Goal: Task Accomplishment & Management: Complete application form

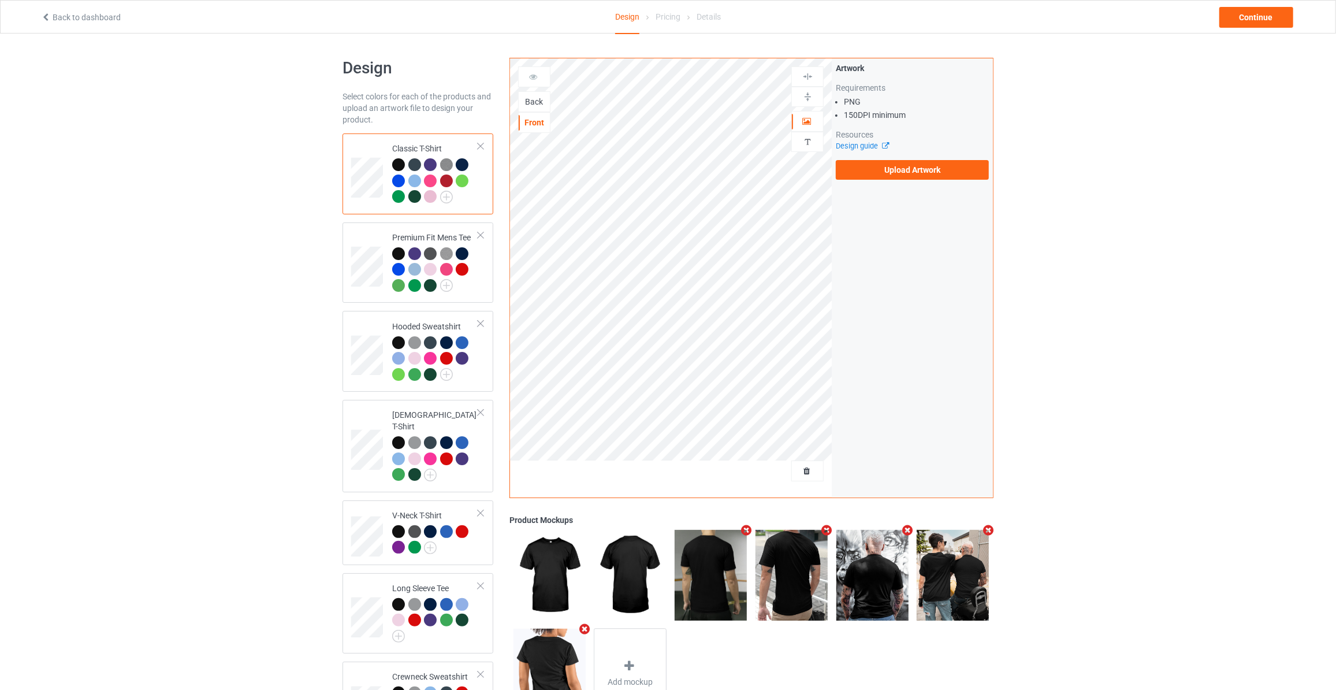
click at [532, 97] on div "Back" at bounding box center [534, 102] width 31 height 12
click at [865, 164] on label "Upload Artwork" at bounding box center [912, 170] width 153 height 20
click at [0, 0] on input "Upload Artwork" at bounding box center [0, 0] width 0 height 0
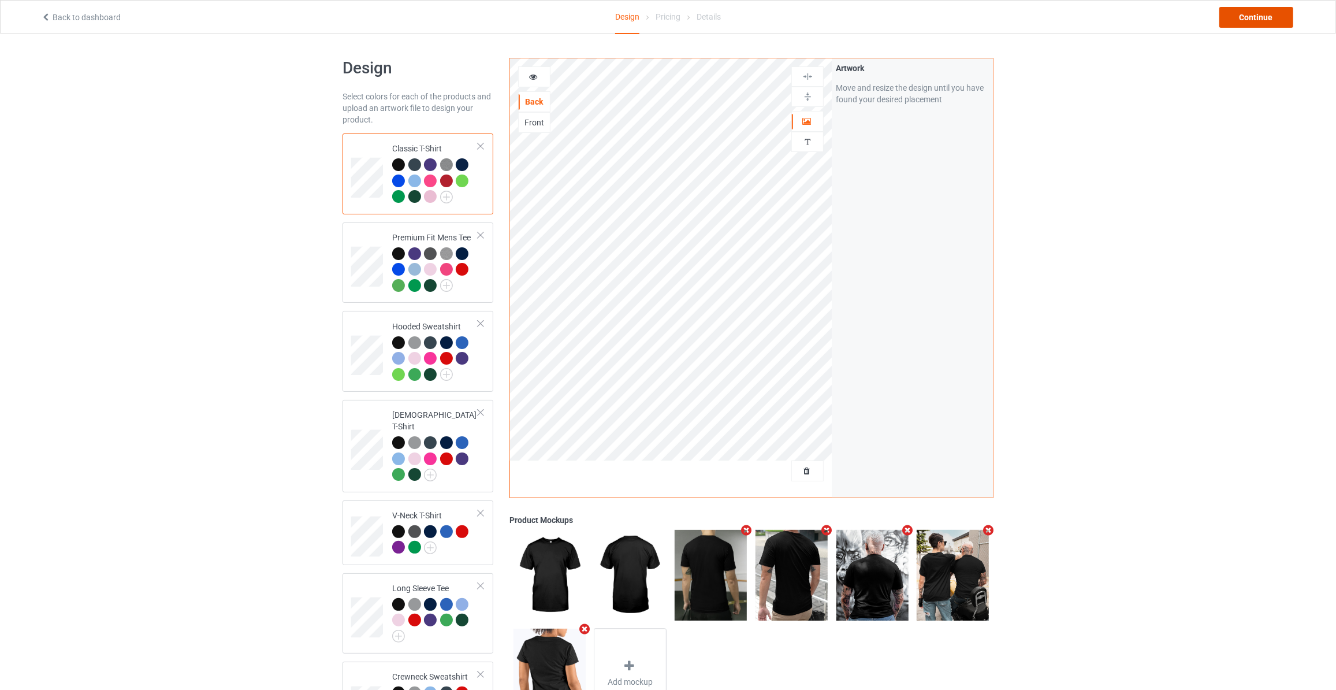
click at [1250, 21] on div "Continue" at bounding box center [1257, 17] width 74 height 21
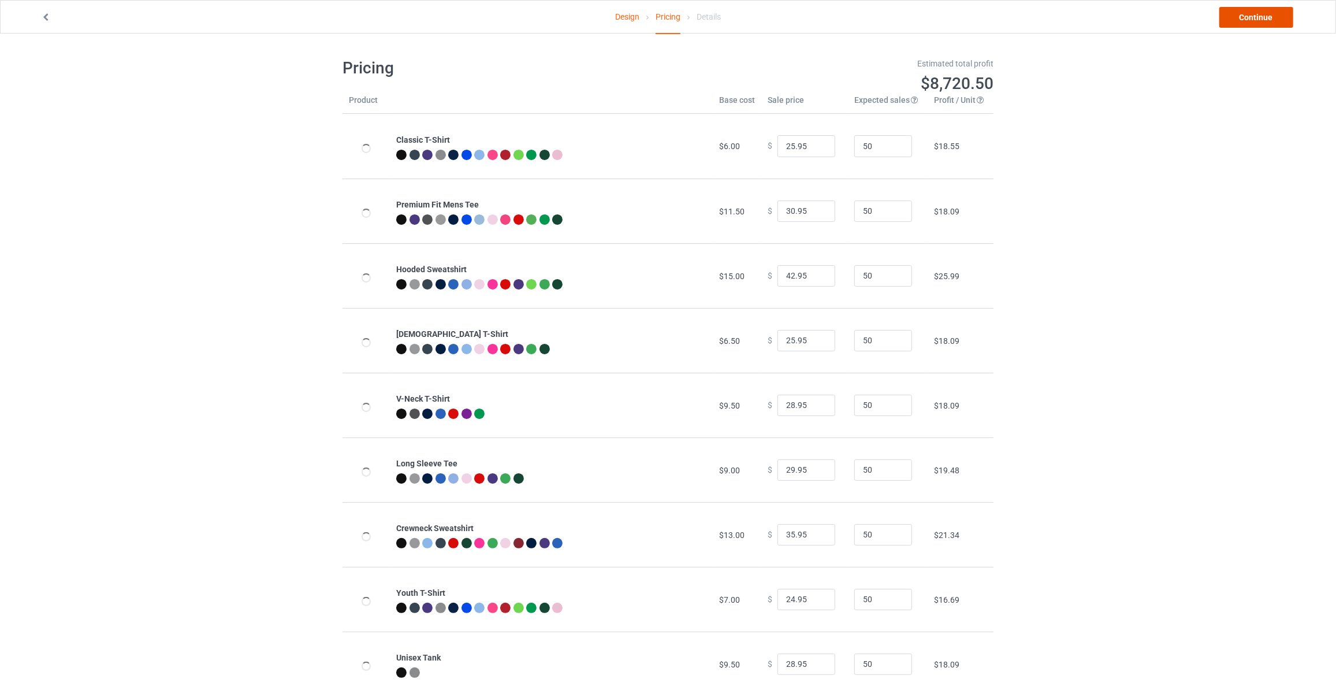
click at [1250, 21] on link "Continue" at bounding box center [1257, 17] width 74 height 21
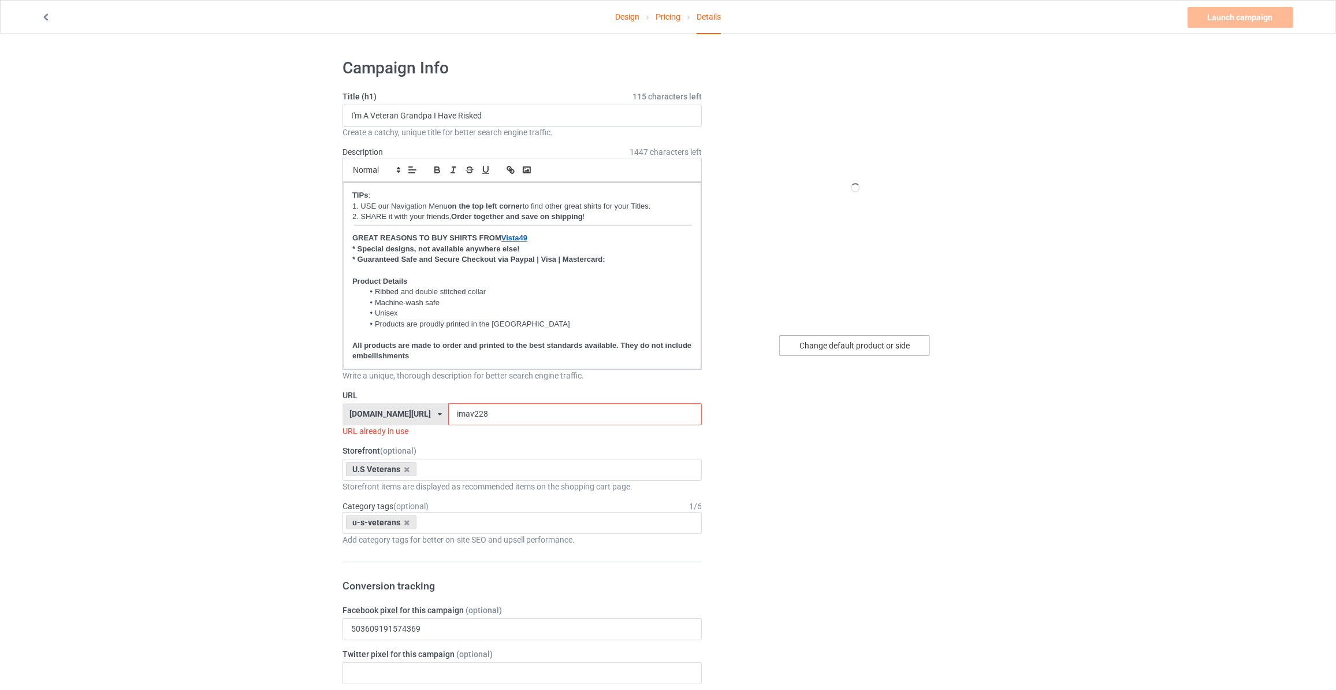
click at [853, 352] on div "Change default product or side" at bounding box center [854, 345] width 151 height 21
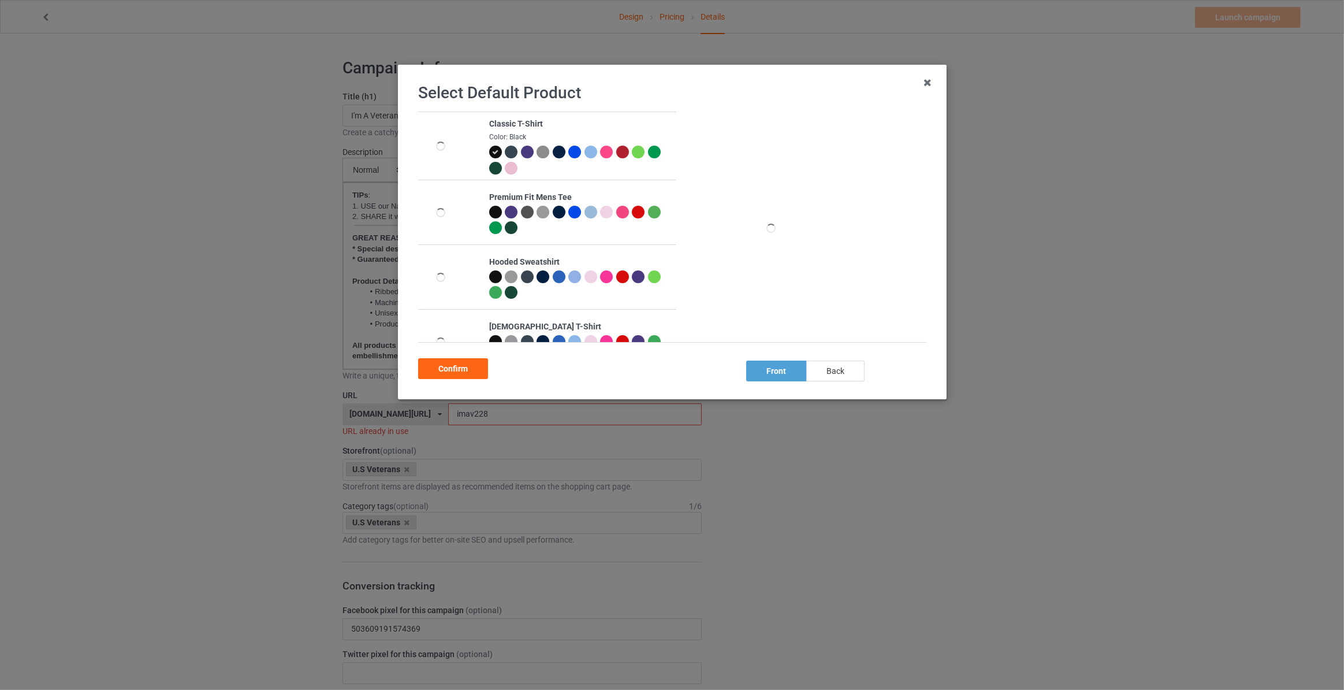
click at [809, 371] on div "back" at bounding box center [835, 370] width 58 height 21
click at [452, 366] on div "Confirm" at bounding box center [453, 368] width 70 height 21
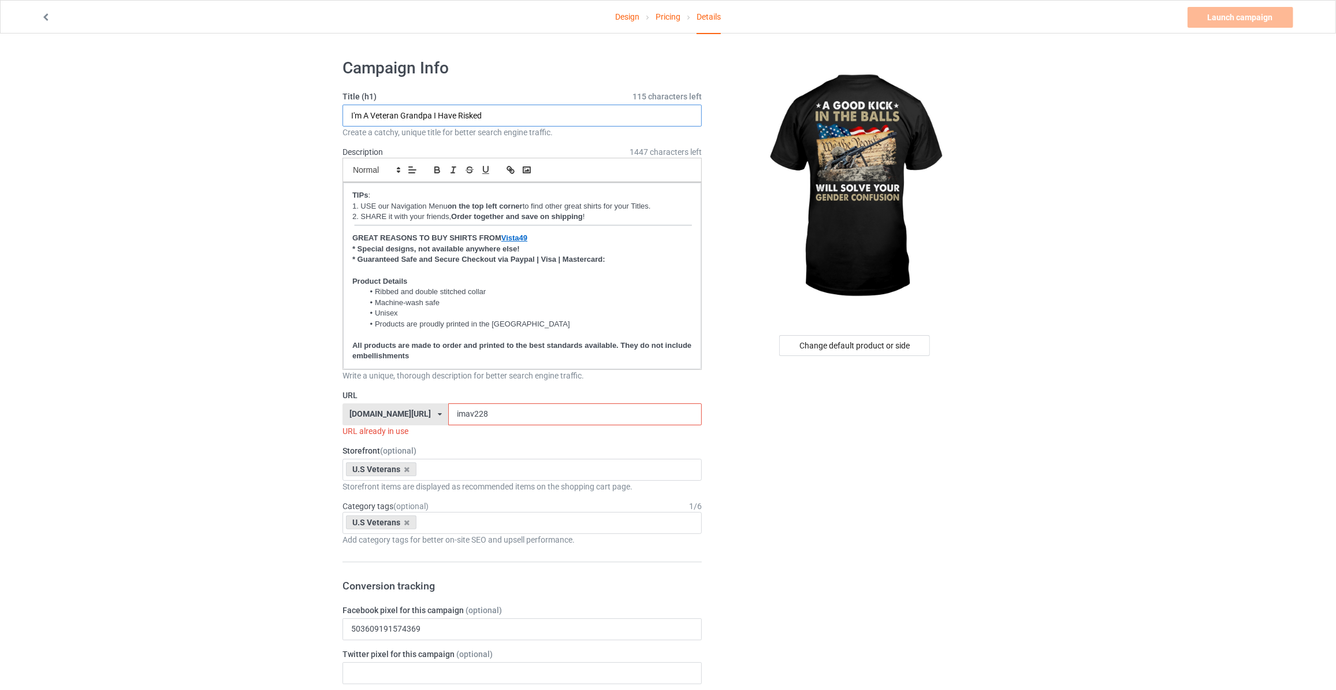
click at [519, 118] on input "I'm A Veteran Grandpa I Have Risked" at bounding box center [522, 116] width 359 height 22
type input "A Good Kick In The Balls Will Solve Your Gender Confusion"
drag, startPoint x: 481, startPoint y: 412, endPoint x: 124, endPoint y: 380, distance: 357.9
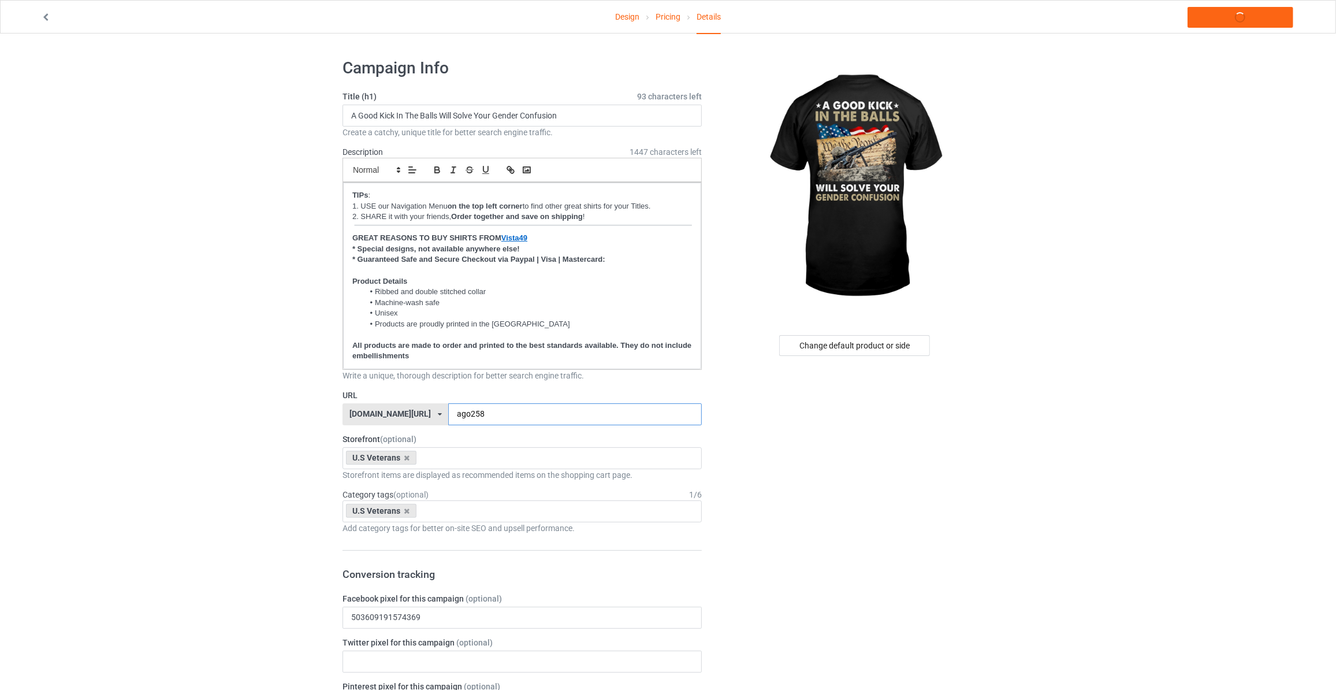
type input "ago258"
click at [1221, 13] on link "Launch campaign" at bounding box center [1241, 17] width 106 height 21
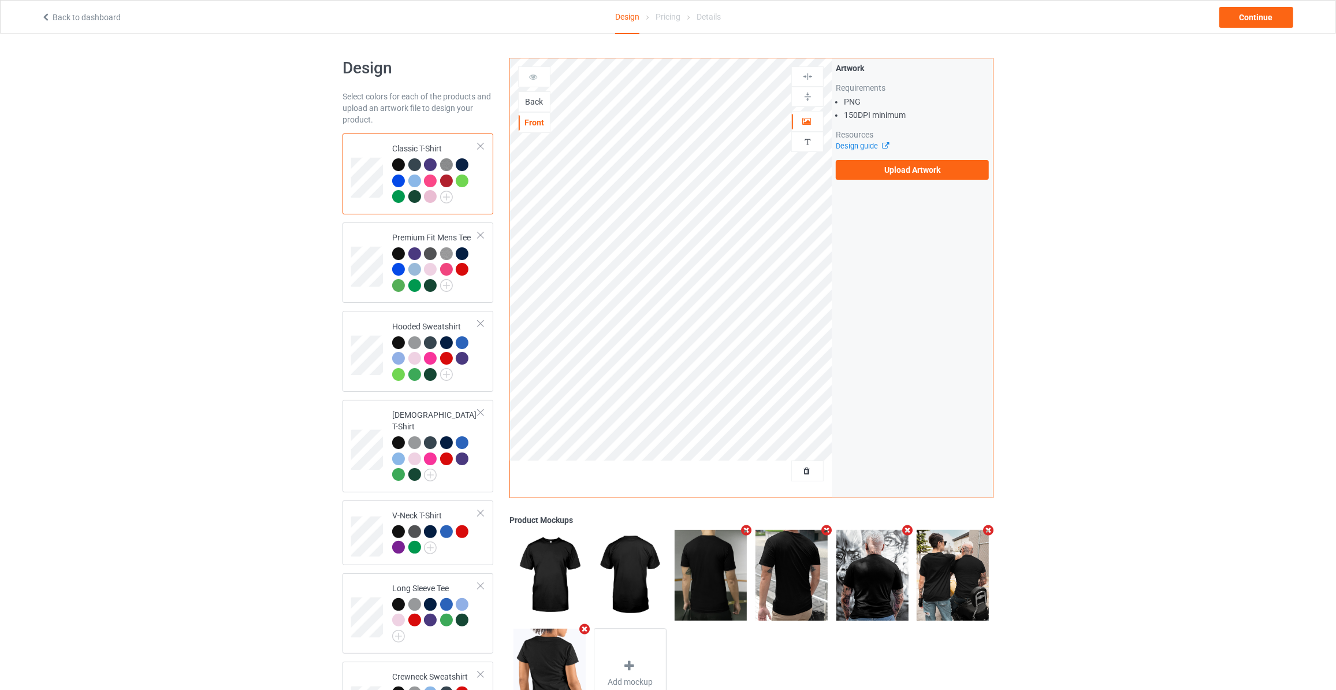
click at [541, 101] on div "Back" at bounding box center [534, 102] width 31 height 12
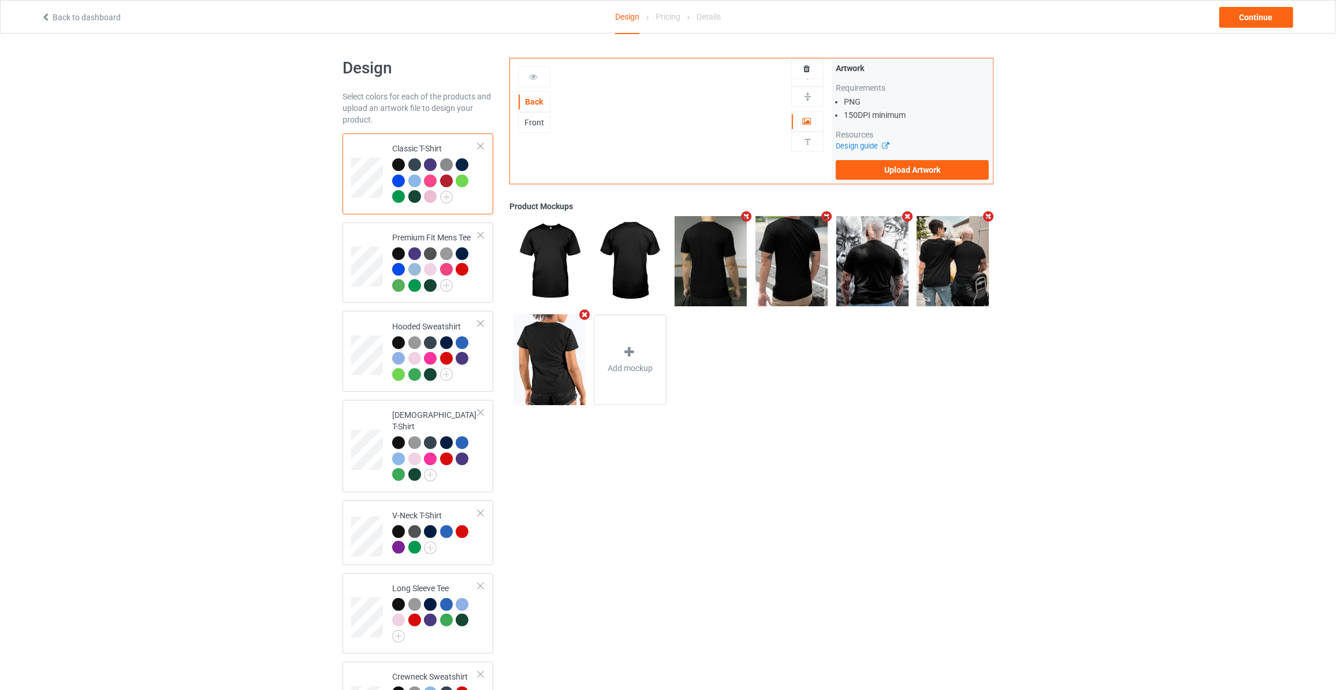
click at [666, 206] on div "Product Mockups" at bounding box center [752, 206] width 484 height 12
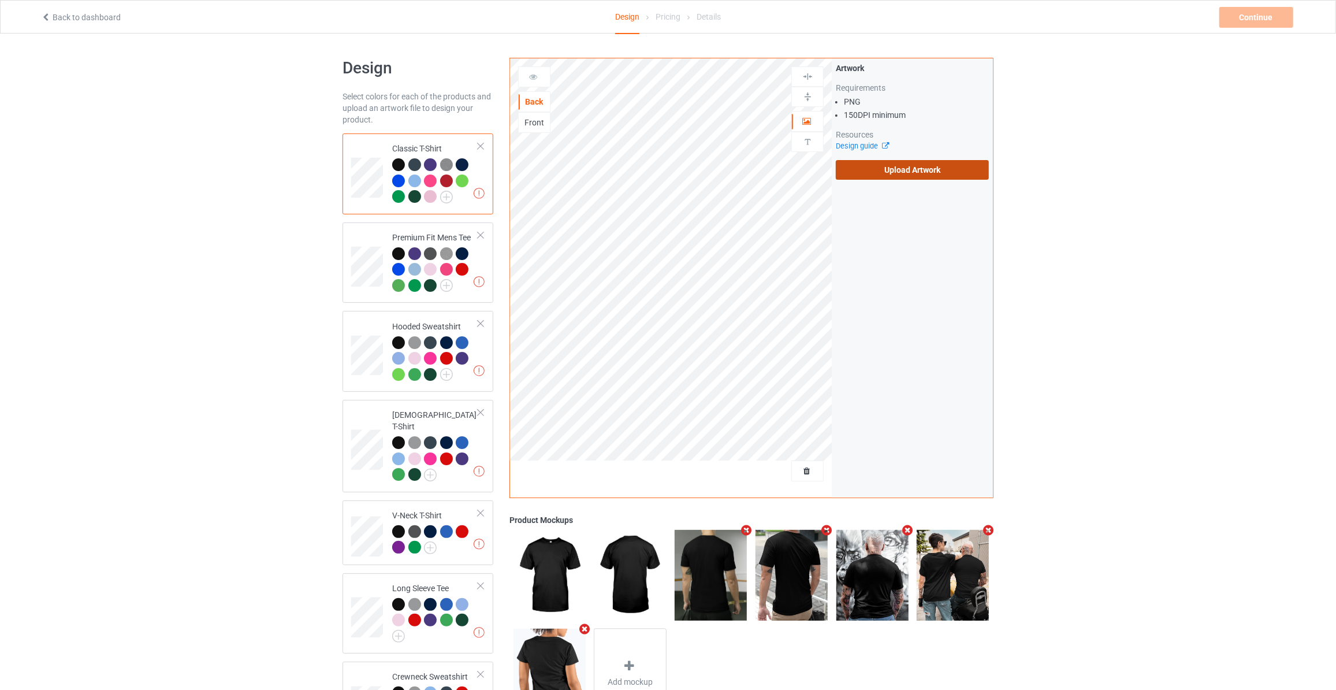
click at [872, 166] on label "Upload Artwork" at bounding box center [912, 170] width 153 height 20
click at [0, 0] on input "Upload Artwork" at bounding box center [0, 0] width 0 height 0
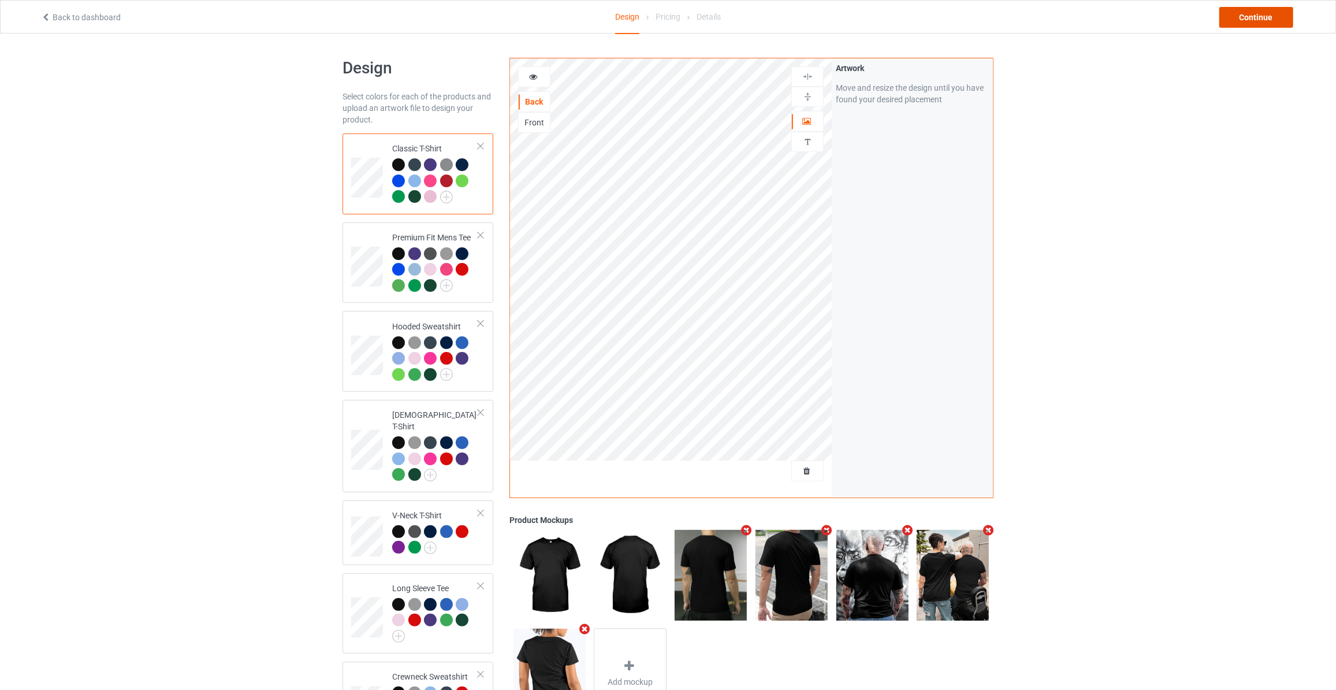
click at [1244, 16] on div "Continue" at bounding box center [1257, 17] width 74 height 21
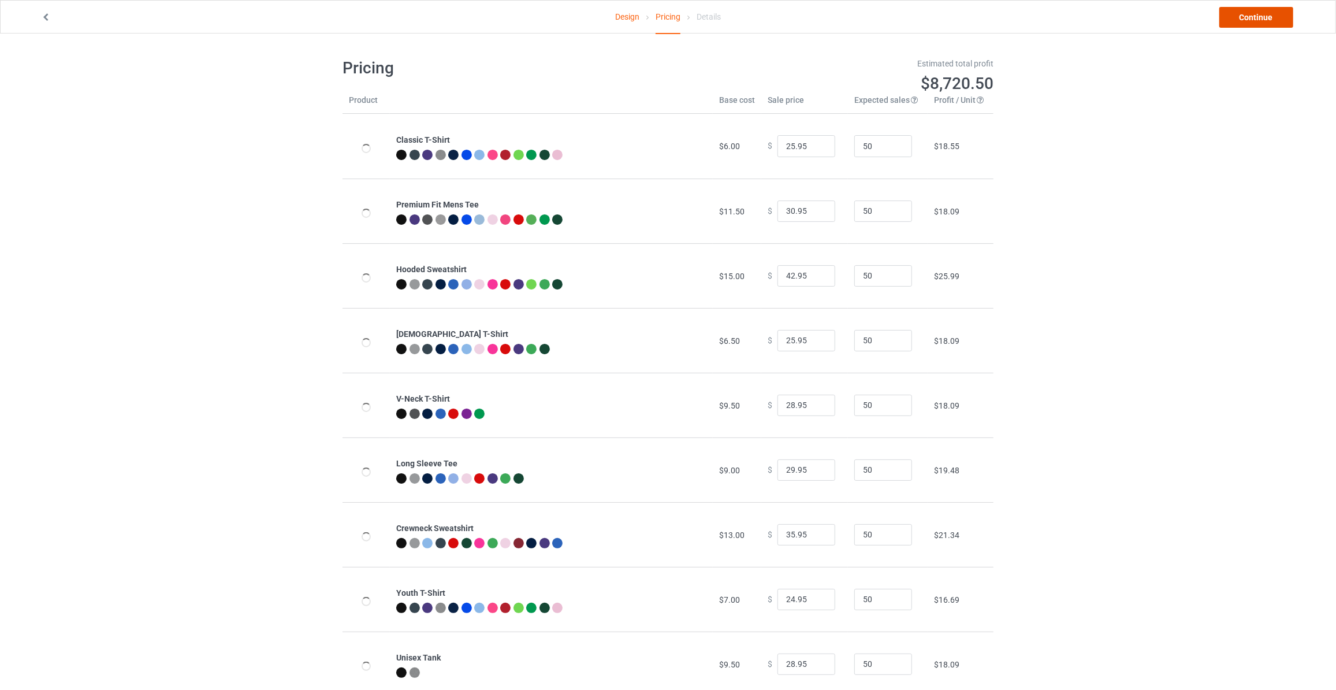
click at [1244, 16] on link "Continue" at bounding box center [1257, 17] width 74 height 21
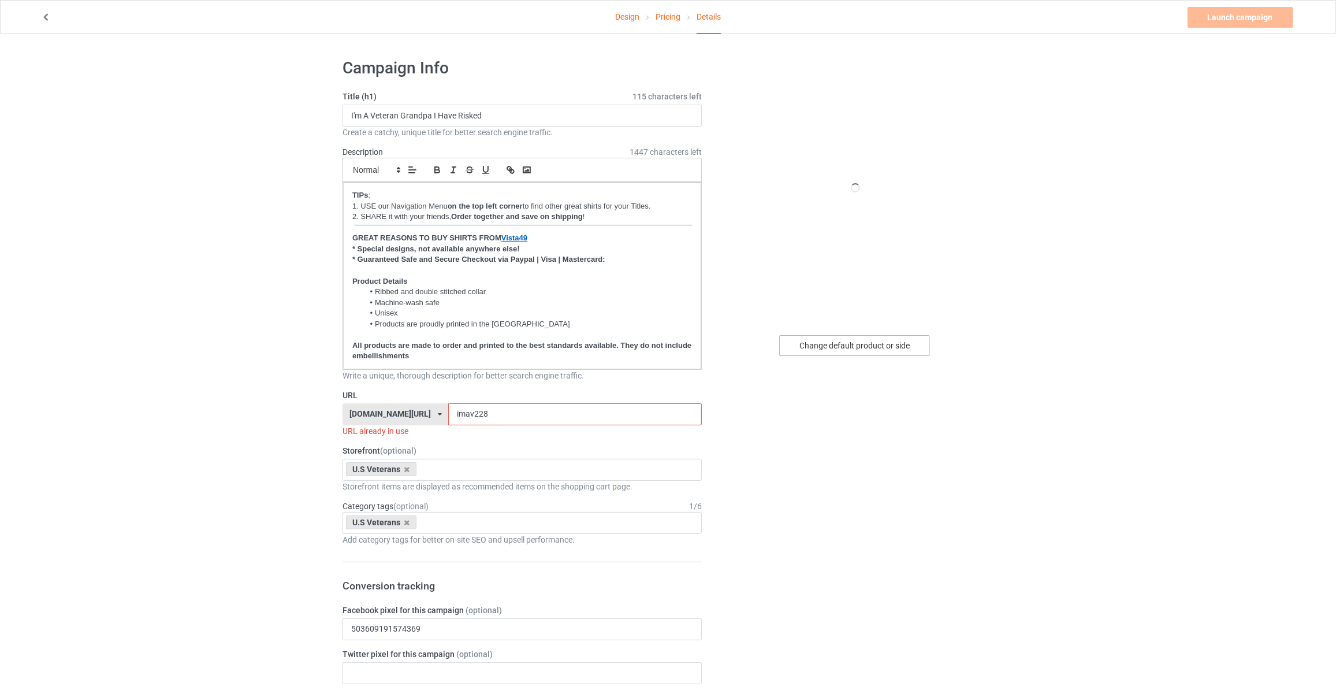
click at [834, 335] on div "Change default product or side" at bounding box center [854, 345] width 151 height 21
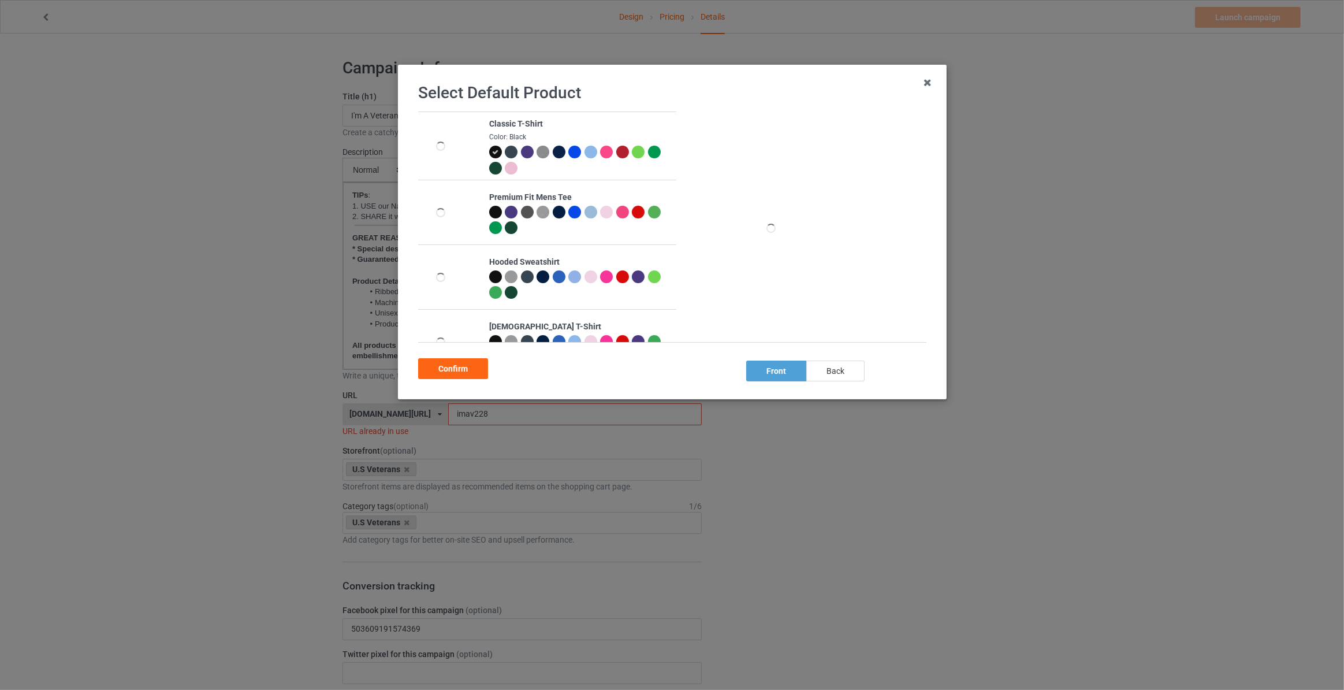
click at [828, 370] on div "back" at bounding box center [835, 370] width 58 height 21
click at [449, 376] on div "Confirm" at bounding box center [453, 368] width 70 height 21
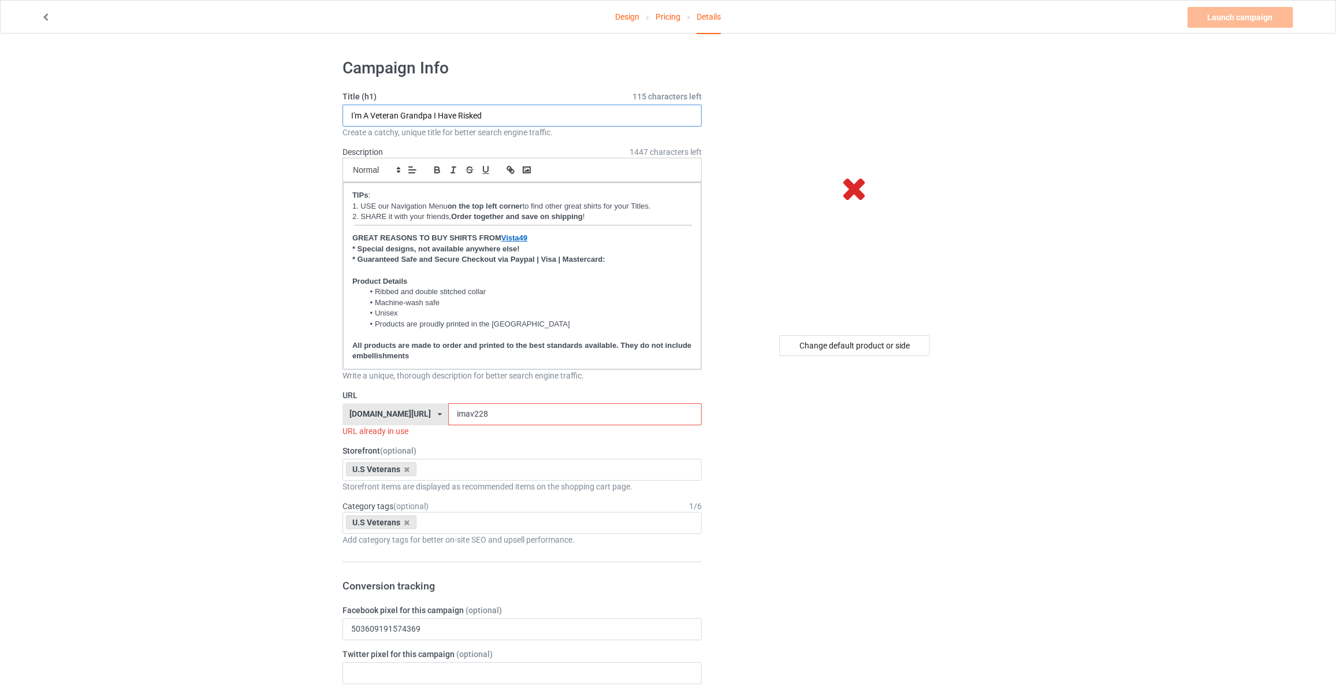
click at [422, 117] on input "I'm A Veteran Grandpa I Have Risked" at bounding box center [522, 116] width 359 height 22
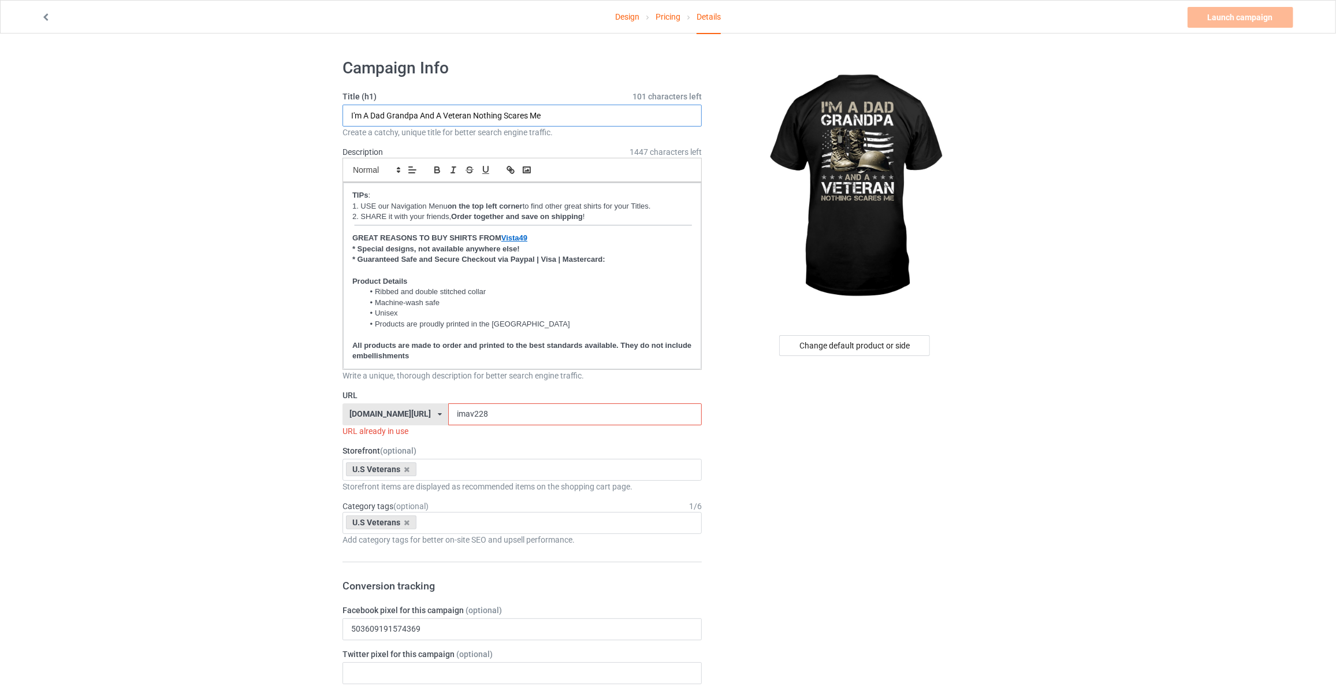
type input "I'm A Dad Grandpa And A Veteran Nothing Scares Me"
drag, startPoint x: 491, startPoint y: 418, endPoint x: 83, endPoint y: 376, distance: 410.6
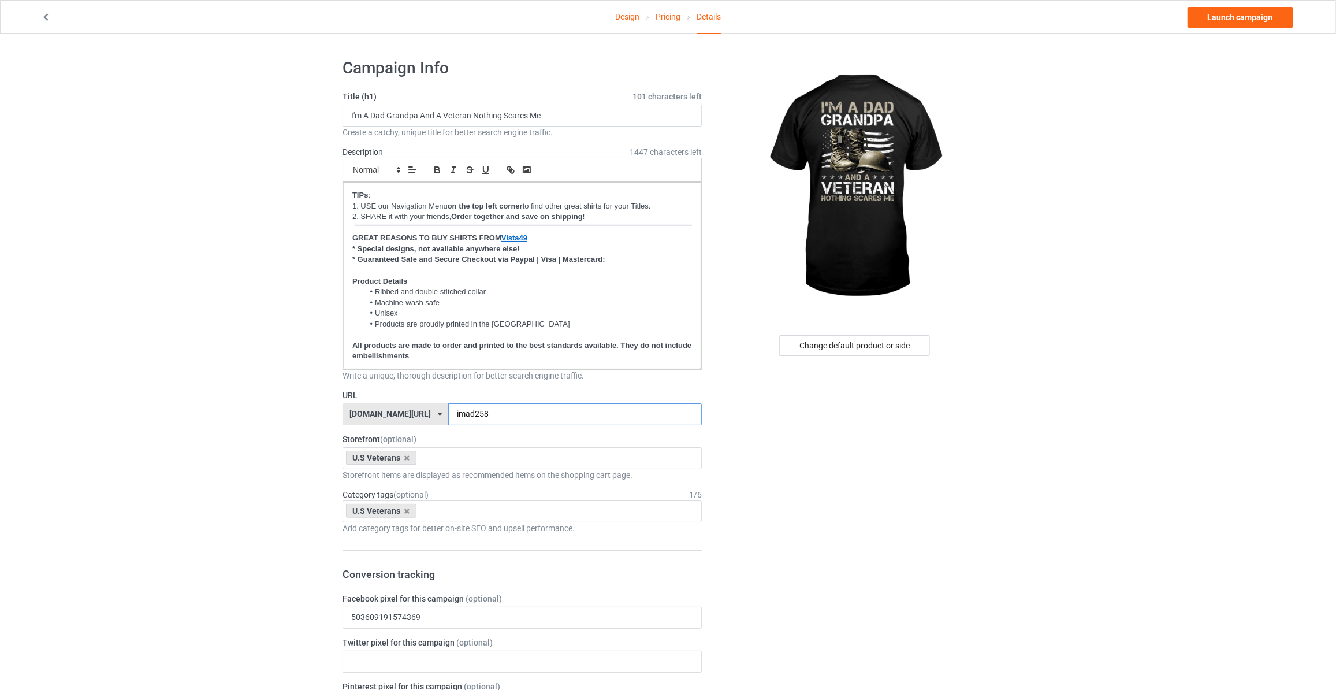
type input "imad258"
click at [1231, 17] on link "Launch campaign" at bounding box center [1241, 17] width 106 height 21
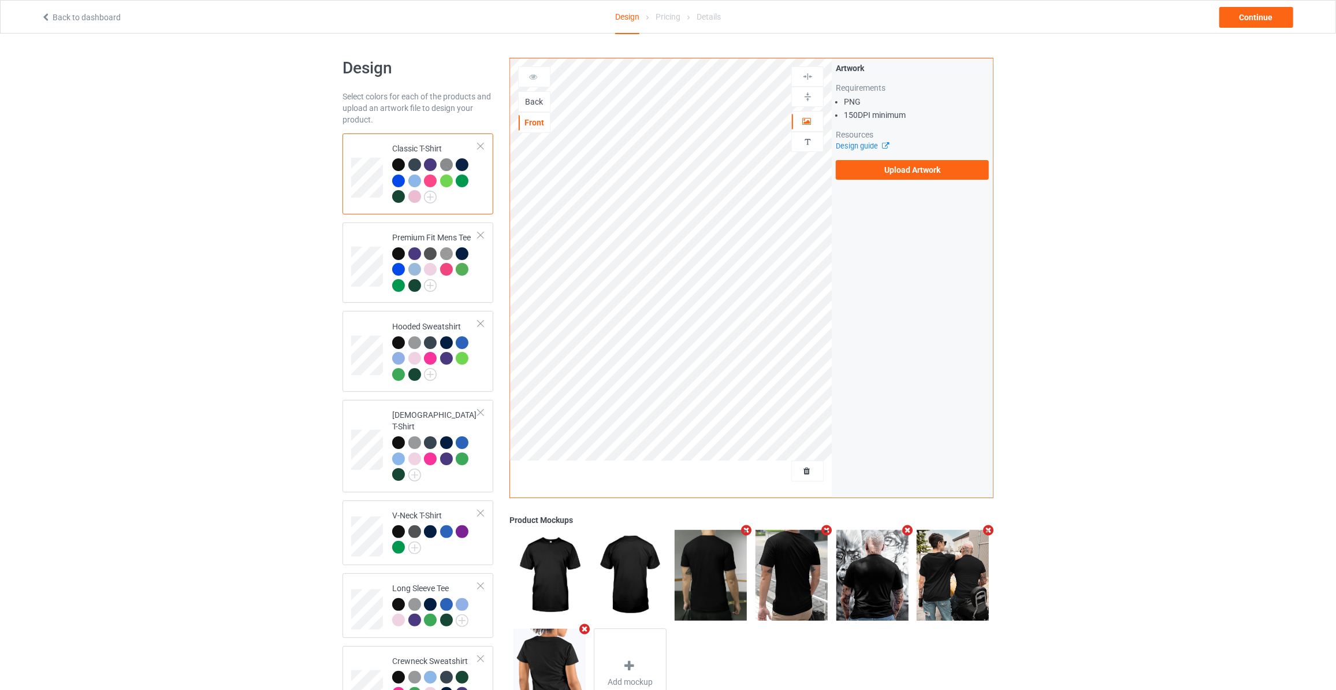
click at [533, 96] on div "Back" at bounding box center [534, 102] width 31 height 12
click at [883, 165] on label "Upload Artwork" at bounding box center [912, 170] width 153 height 20
click at [0, 0] on input "Upload Artwork" at bounding box center [0, 0] width 0 height 0
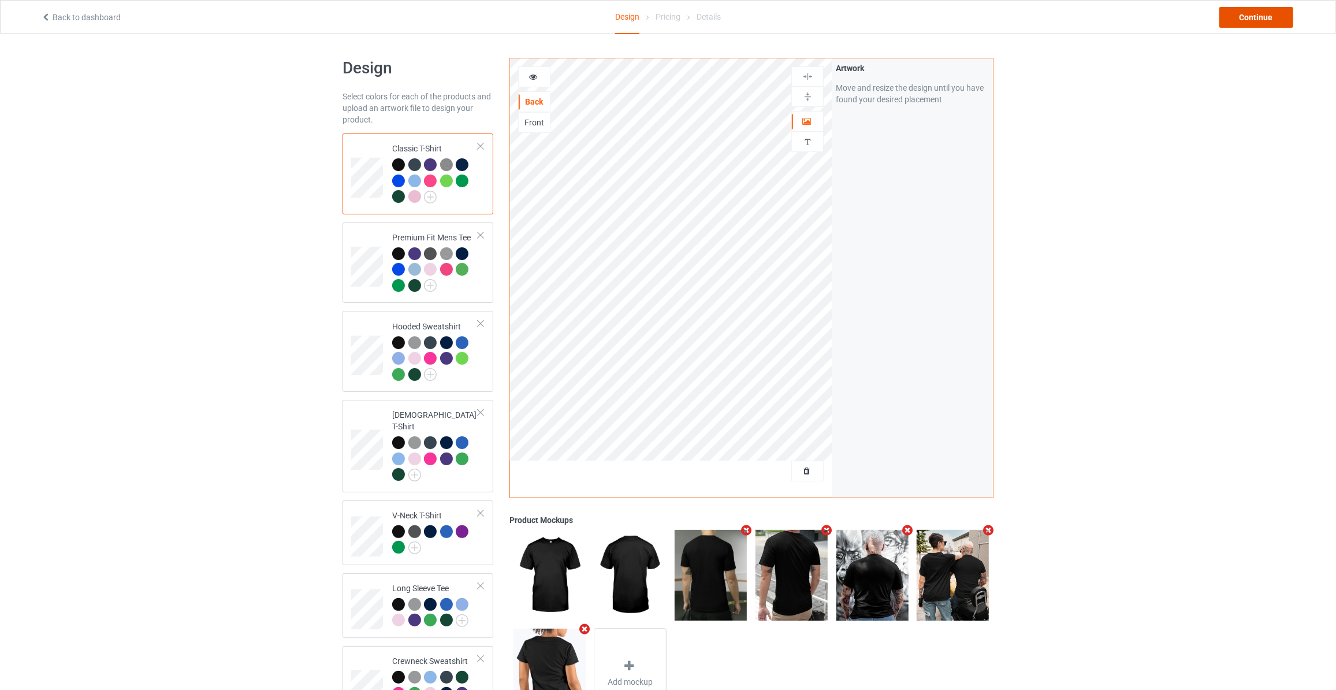
click at [1261, 10] on div "Continue" at bounding box center [1257, 17] width 74 height 21
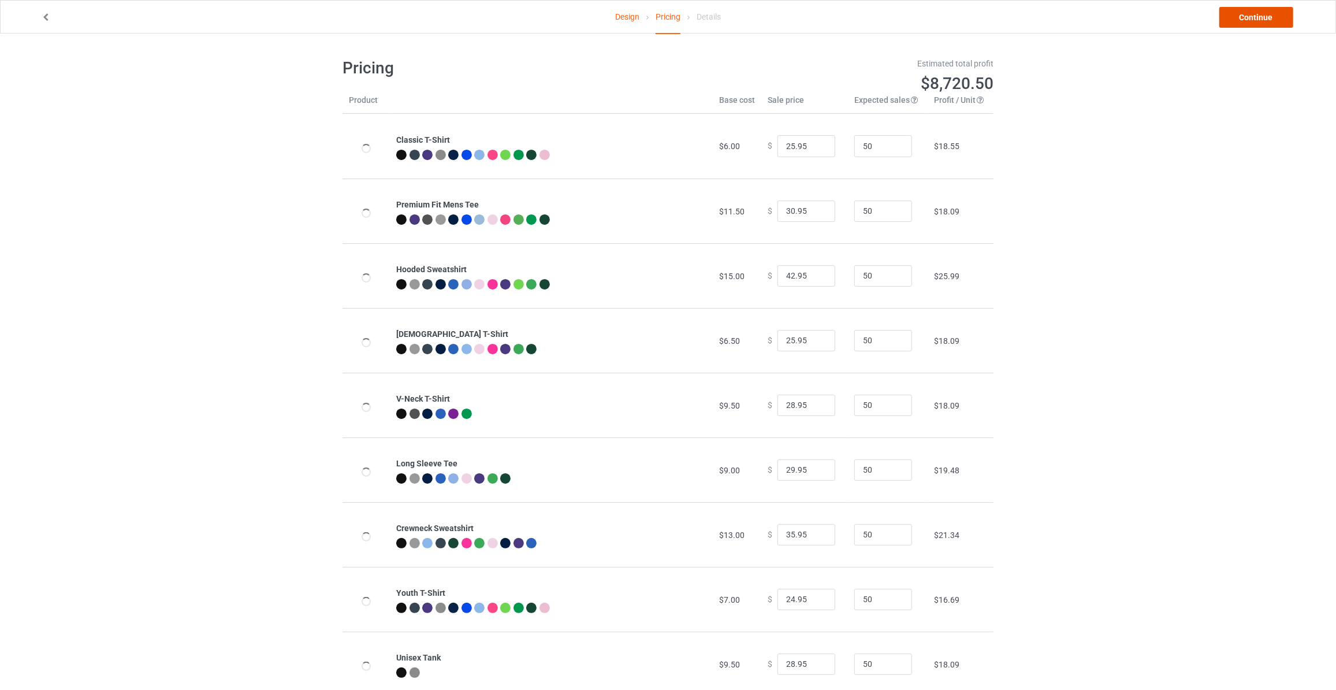
click at [1261, 10] on link "Continue" at bounding box center [1257, 17] width 74 height 21
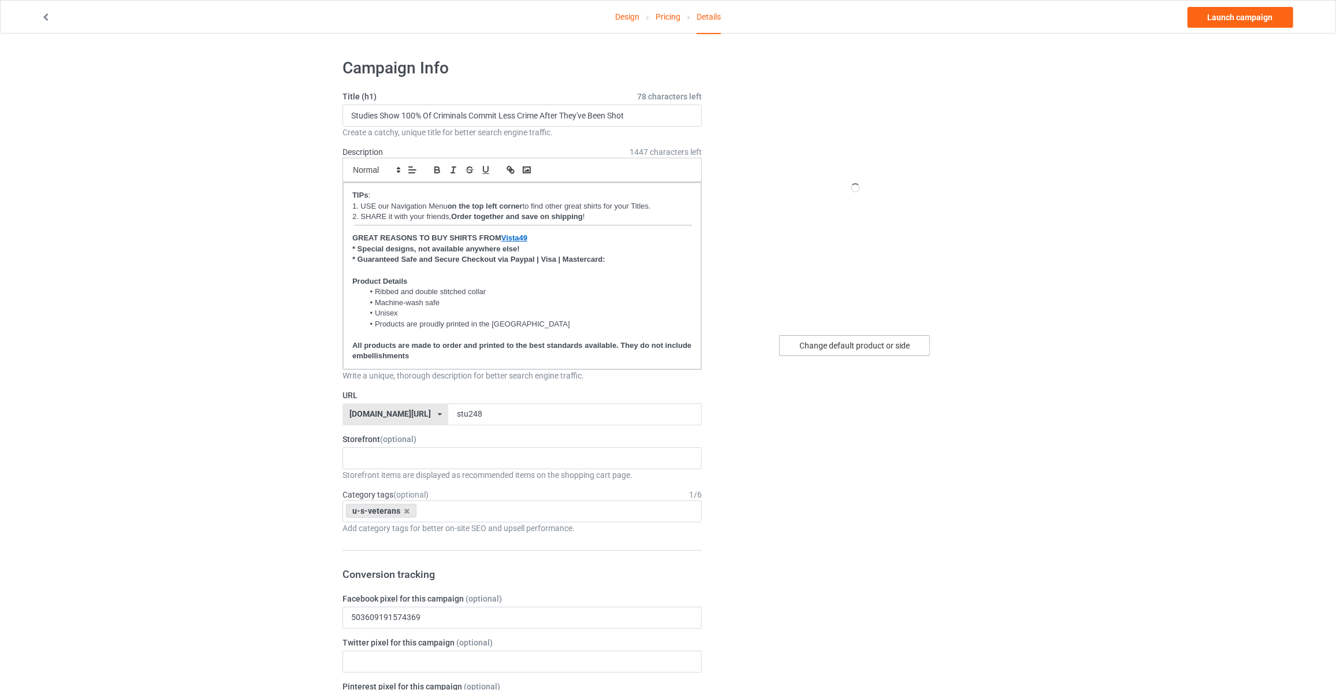
click at [867, 351] on div "Change default product or side" at bounding box center [854, 345] width 151 height 21
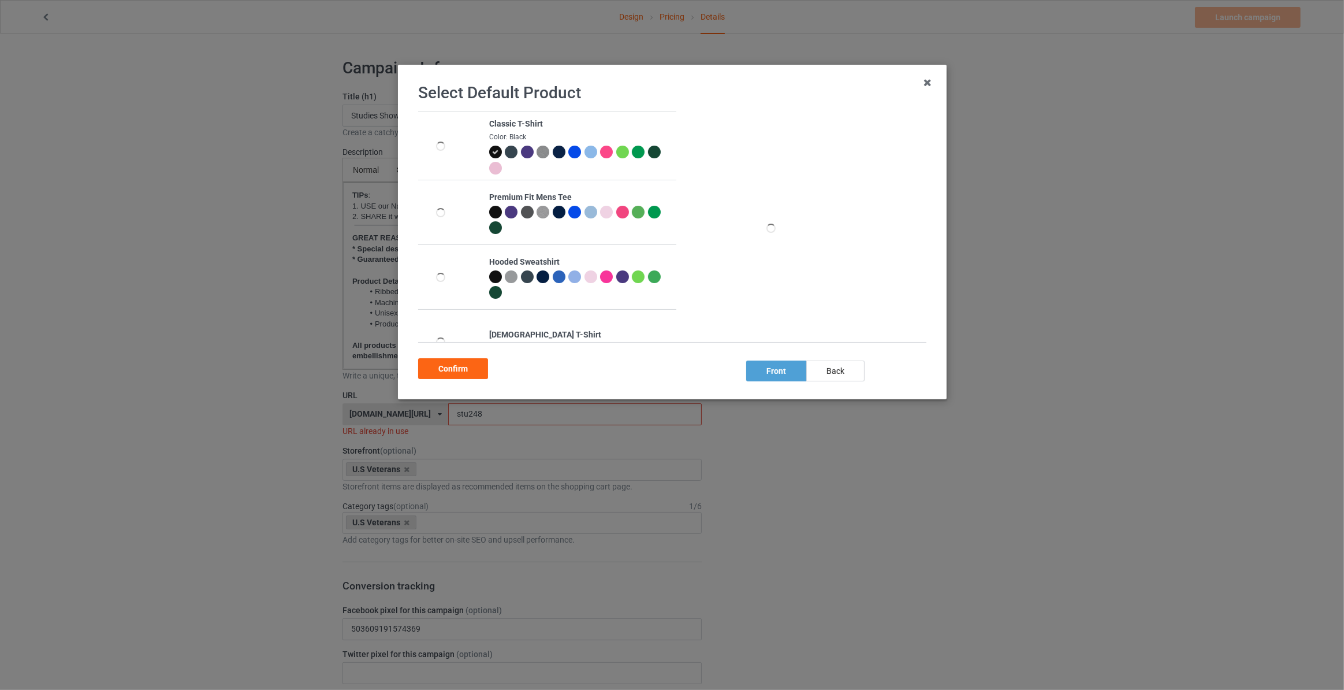
click at [841, 373] on div "back" at bounding box center [835, 370] width 58 height 21
click at [464, 374] on div "Confirm" at bounding box center [453, 368] width 70 height 21
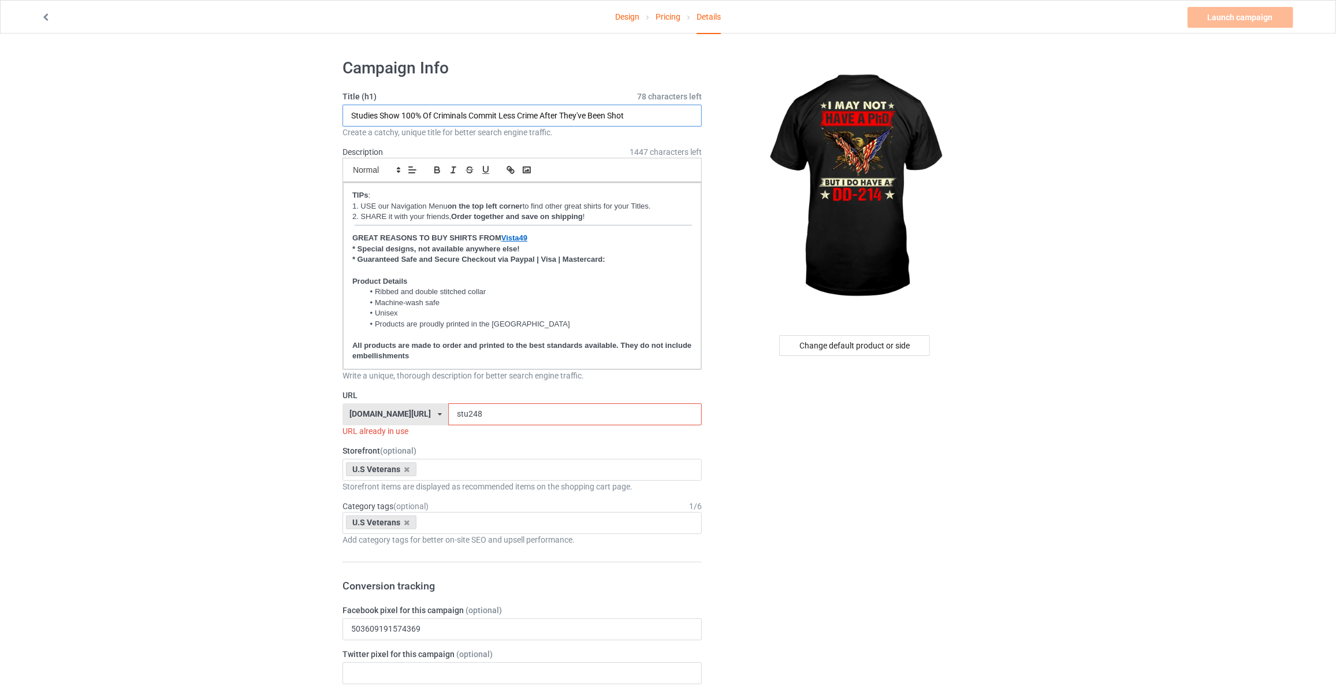
click at [436, 107] on input "Studies Show 100% Of Criminals Commit Less Crime After They've Been Shot" at bounding box center [522, 116] width 359 height 22
type input "I May Not Have A PhD But I Do Have A DD-214"
drag, startPoint x: 466, startPoint y: 412, endPoint x: 174, endPoint y: 378, distance: 293.8
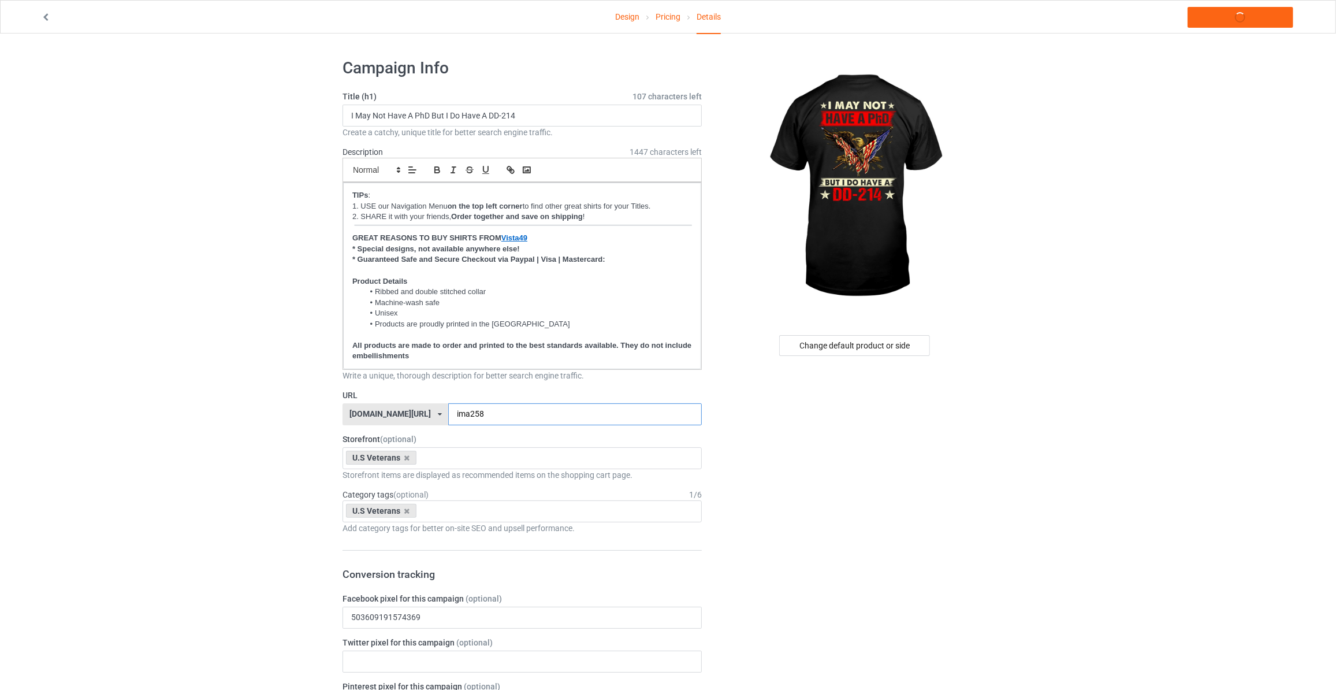
type input "ima258"
click at [1245, 18] on link "Launch campaign" at bounding box center [1241, 17] width 106 height 21
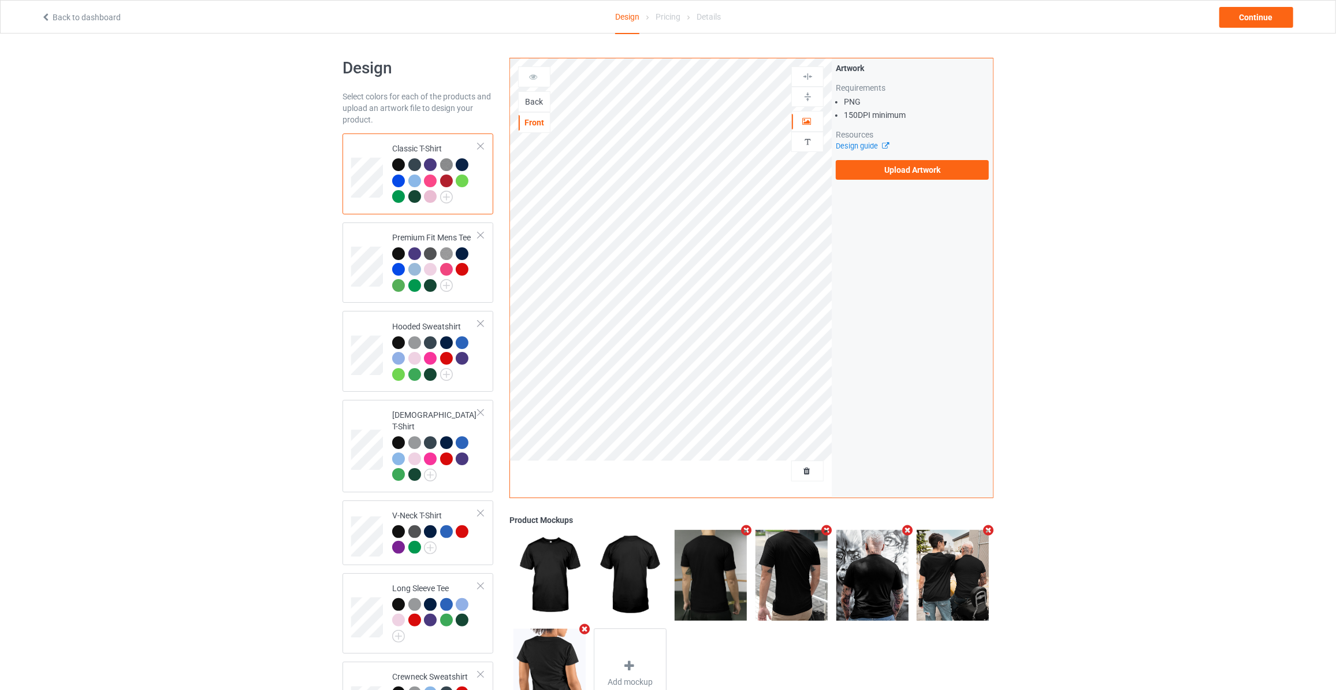
click at [532, 99] on div "Back" at bounding box center [534, 102] width 31 height 12
click at [886, 164] on label "Upload Artwork" at bounding box center [912, 170] width 153 height 20
click at [0, 0] on input "Upload Artwork" at bounding box center [0, 0] width 0 height 0
click at [221, 87] on div "Design Select colors for each of the products and upload an artwork file to des…" at bounding box center [668, 508] width 1336 height 948
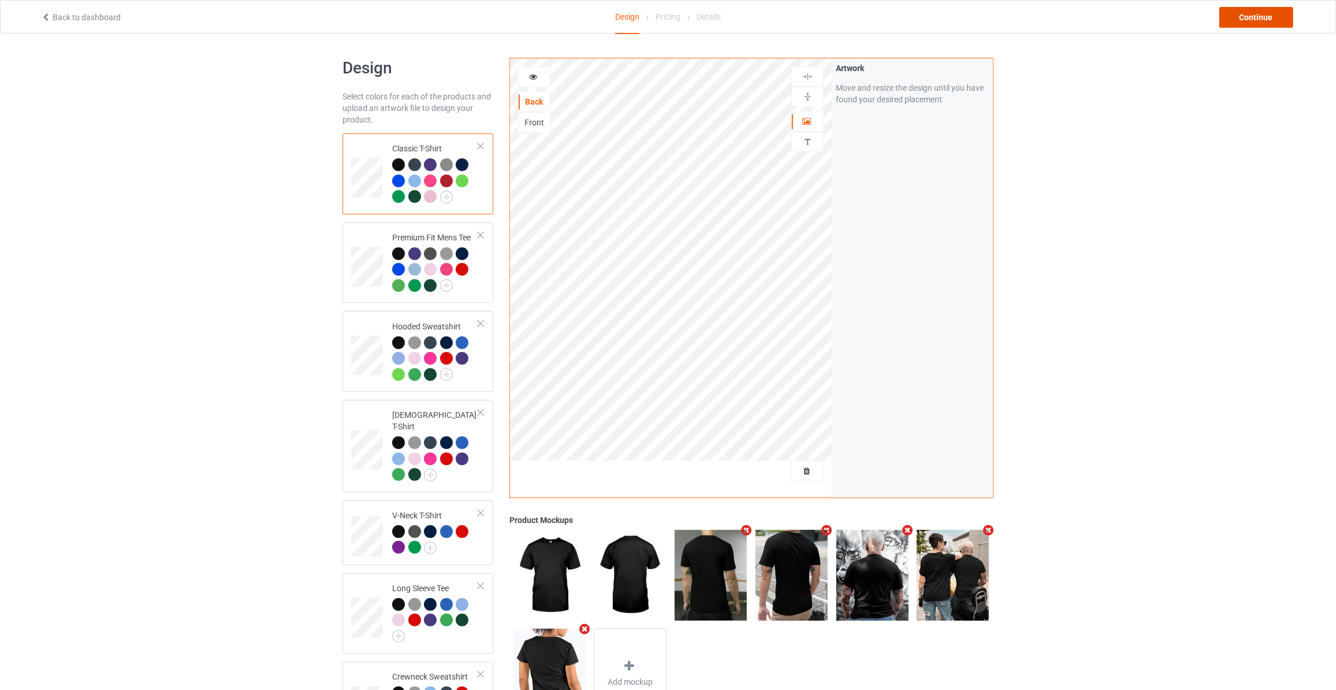
click at [1248, 25] on div "Continue" at bounding box center [1257, 17] width 74 height 21
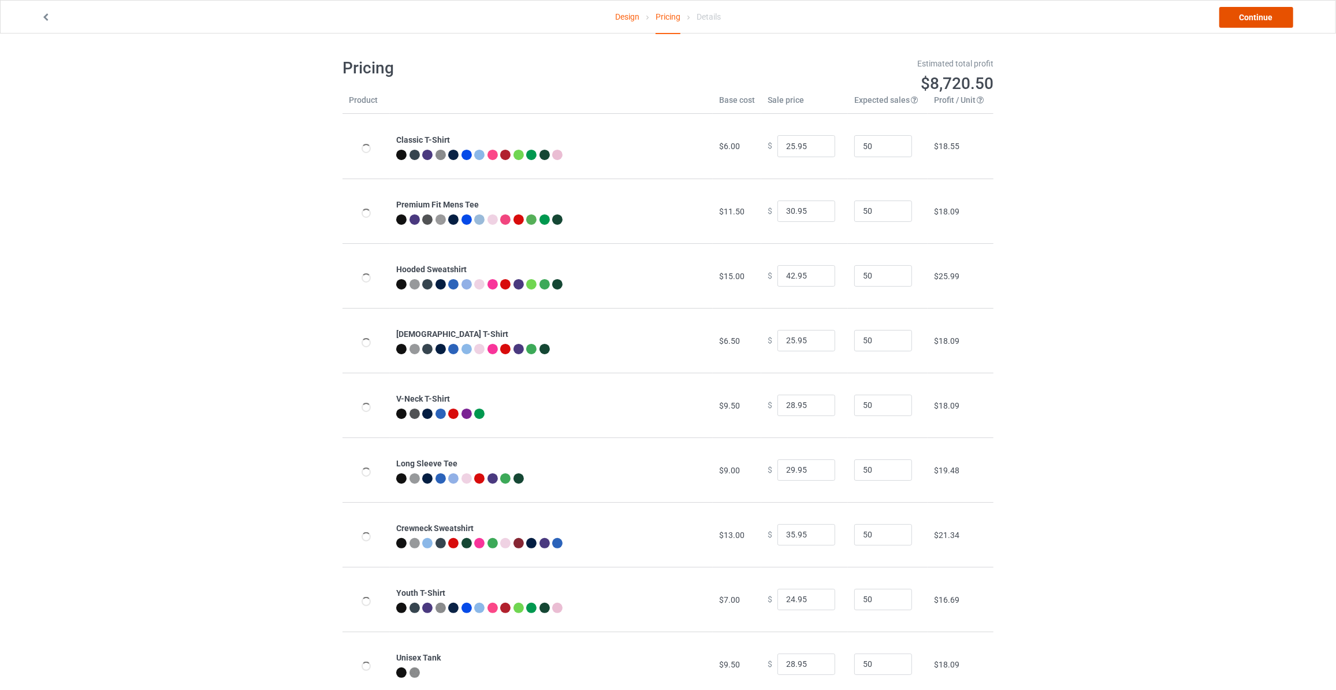
click at [1261, 20] on link "Continue" at bounding box center [1257, 17] width 74 height 21
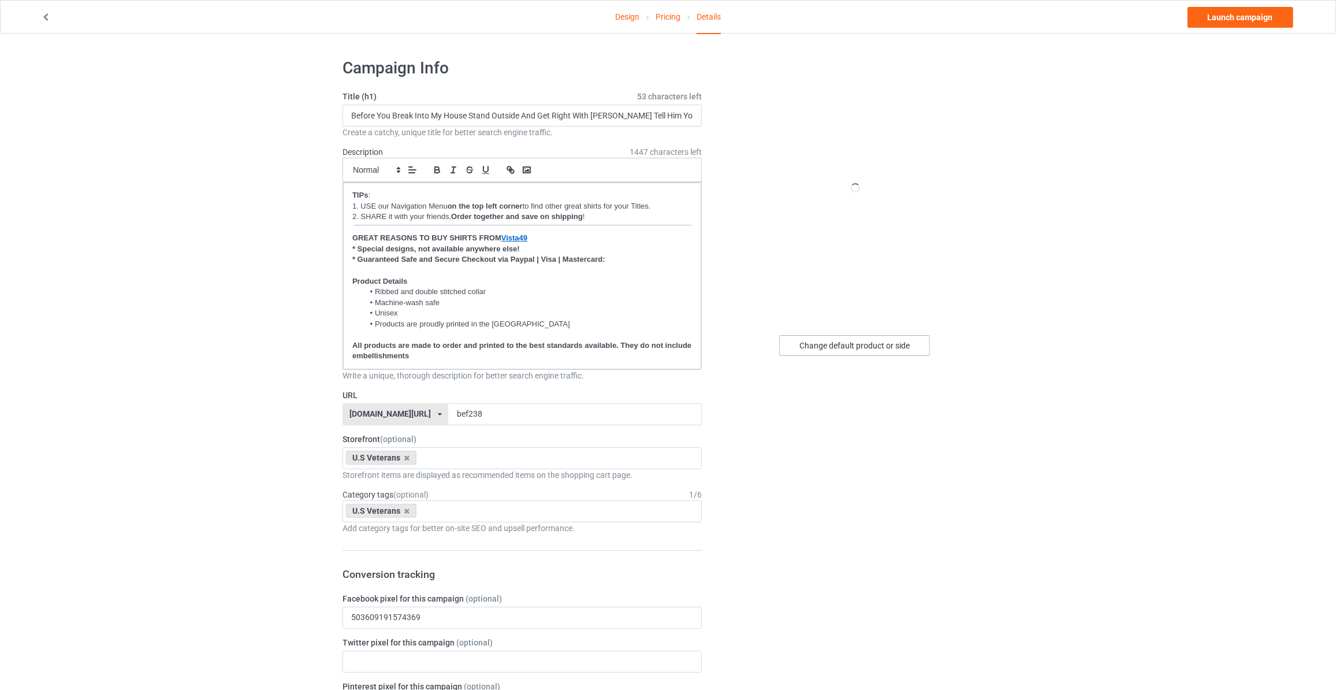
click at [857, 347] on div "Change default product or side" at bounding box center [854, 345] width 151 height 21
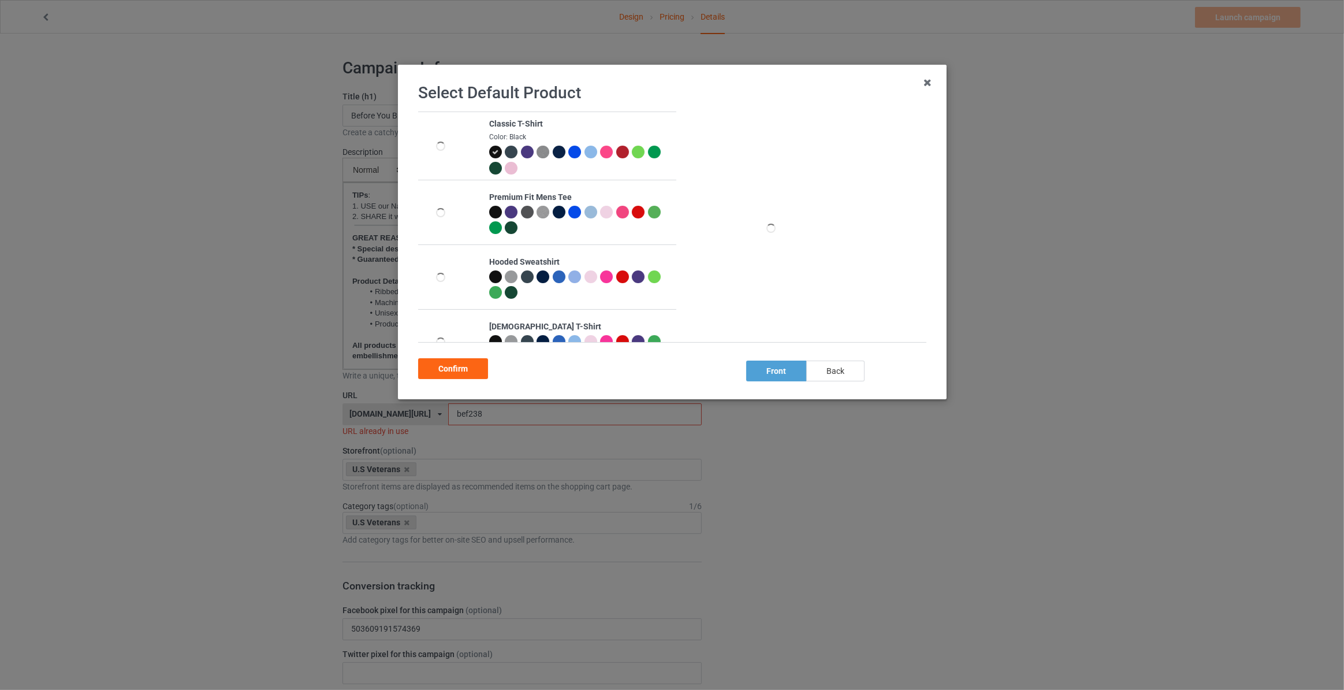
click at [822, 373] on div "back" at bounding box center [835, 370] width 58 height 21
click at [451, 374] on div "Confirm" at bounding box center [453, 368] width 70 height 21
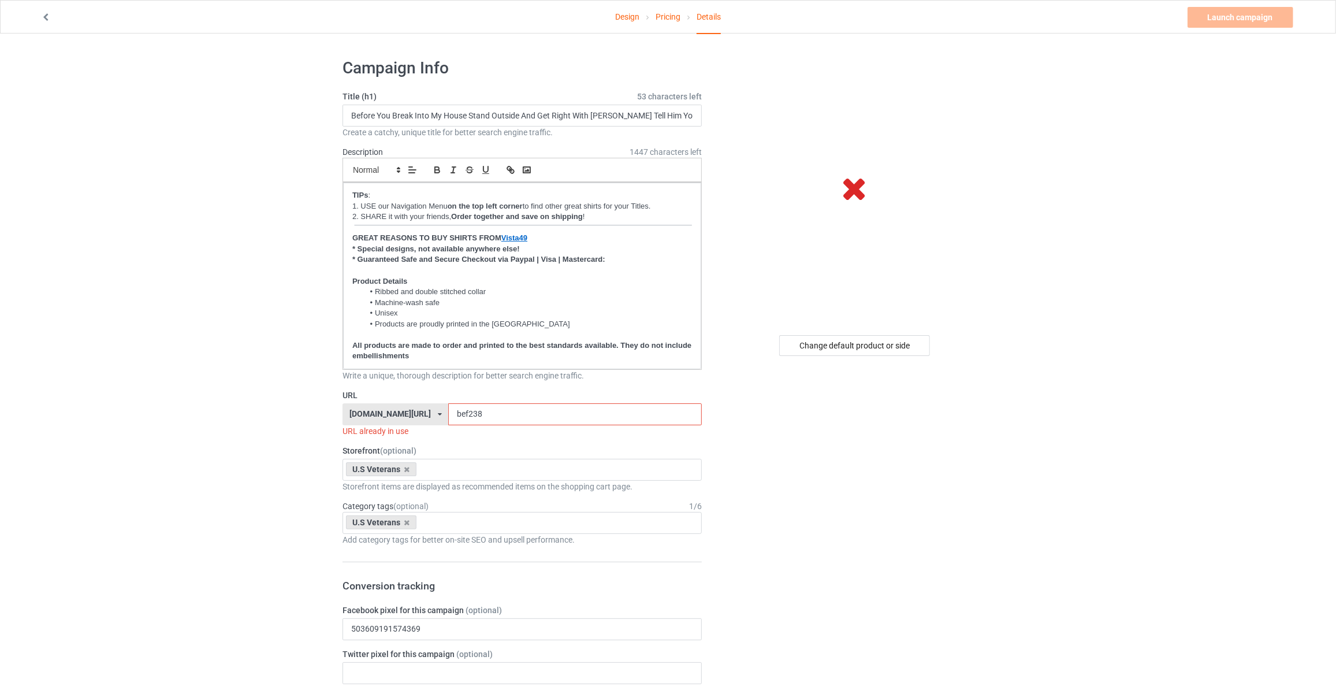
click at [841, 349] on div "Change default product or side" at bounding box center [854, 345] width 151 height 21
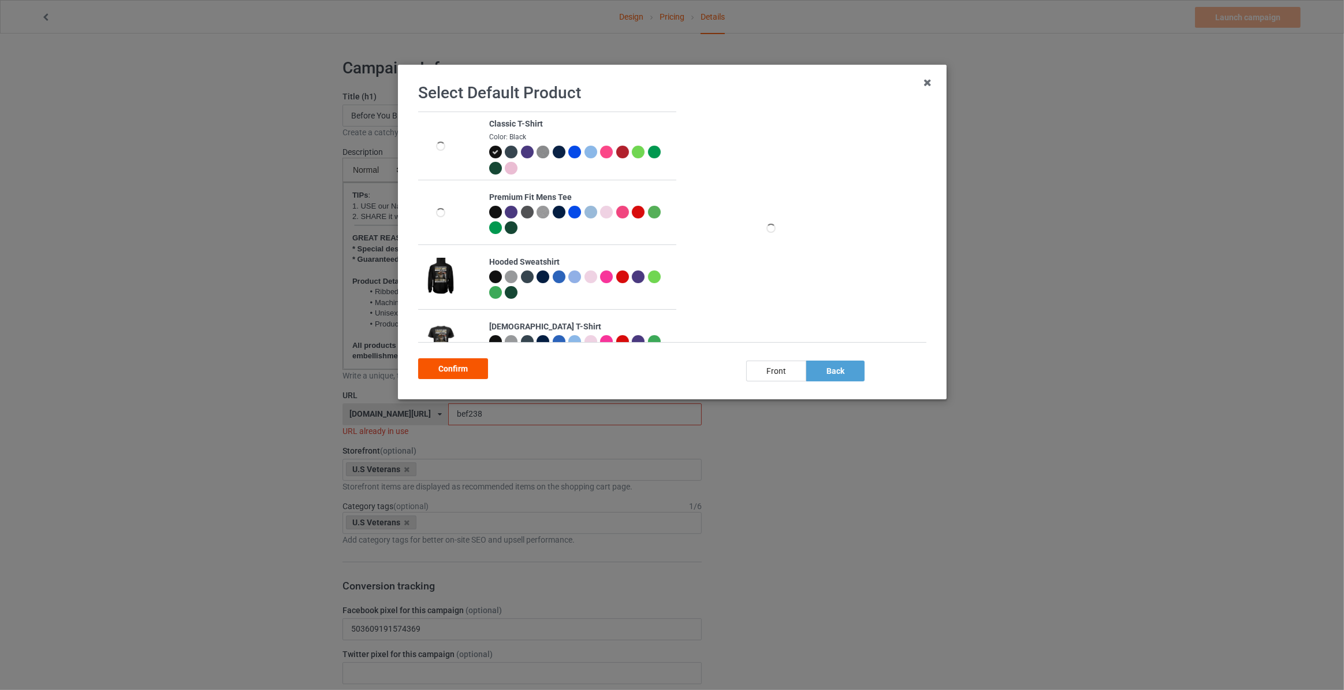
click at [454, 365] on div "Confirm" at bounding box center [453, 368] width 70 height 21
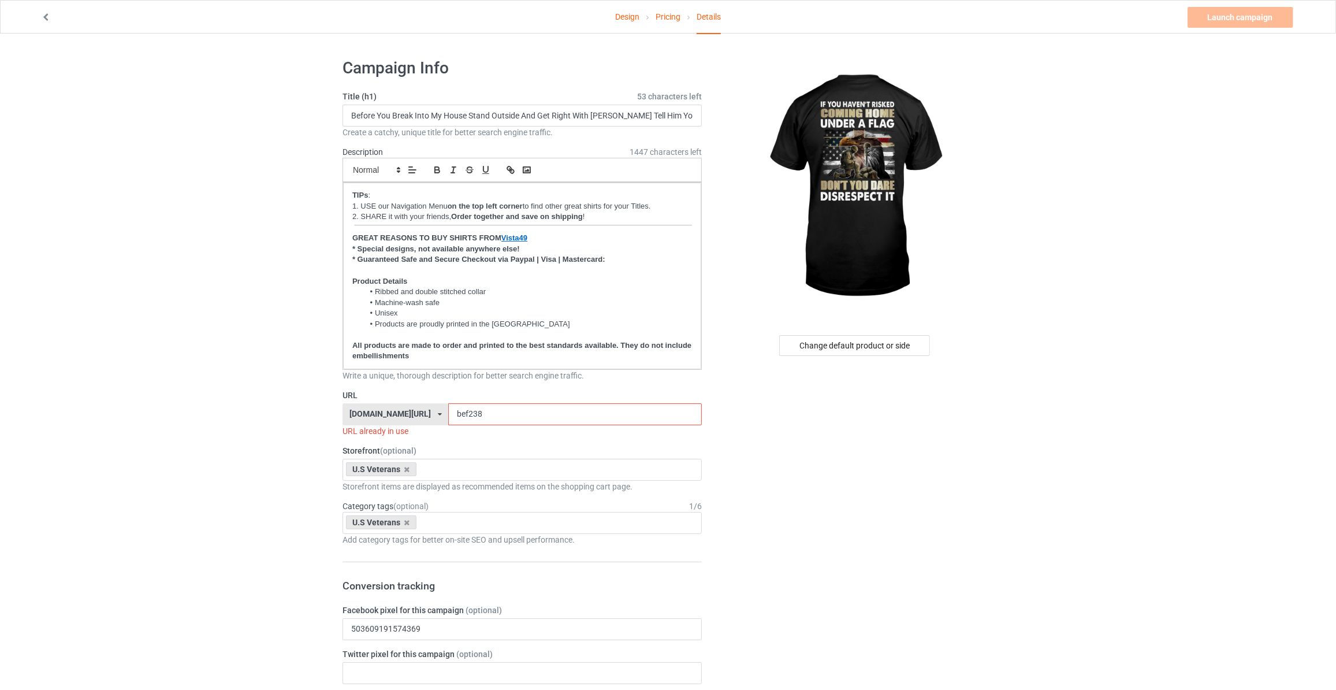
drag, startPoint x: 177, startPoint y: 240, endPoint x: 189, endPoint y: 232, distance: 14.1
click at [417, 109] on input "Before You Break Into My House Stand Outside And Get Right With Jesus Tell Him …" at bounding box center [522, 116] width 359 height 22
type input "If You Haven't Risked Coming Home Under A Flag Don't You Dare Disrespect It"
drag, startPoint x: 464, startPoint y: 418, endPoint x: 169, endPoint y: 397, distance: 295.9
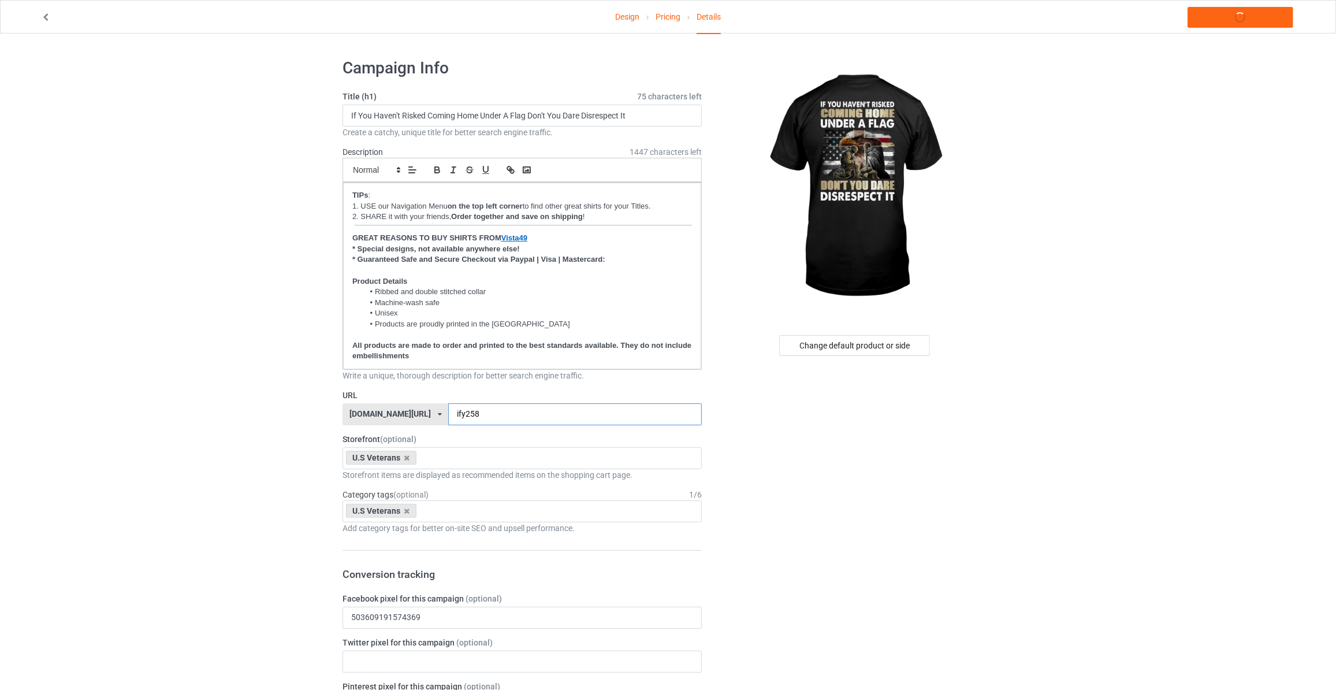
type input "ify258"
click at [1227, 18] on link "Launch campaign" at bounding box center [1241, 17] width 106 height 21
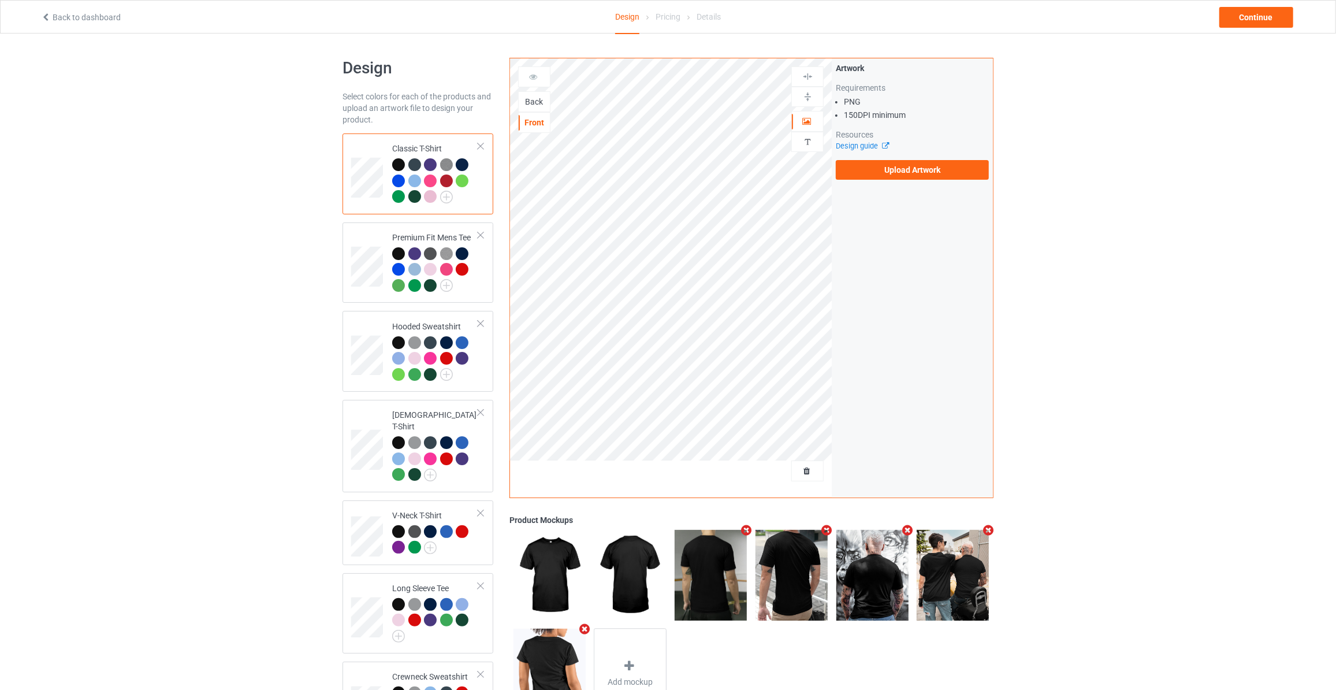
click at [526, 100] on div "Back" at bounding box center [534, 102] width 31 height 12
click at [878, 172] on label "Upload Artwork" at bounding box center [912, 170] width 153 height 20
click at [0, 0] on input "Upload Artwork" at bounding box center [0, 0] width 0 height 0
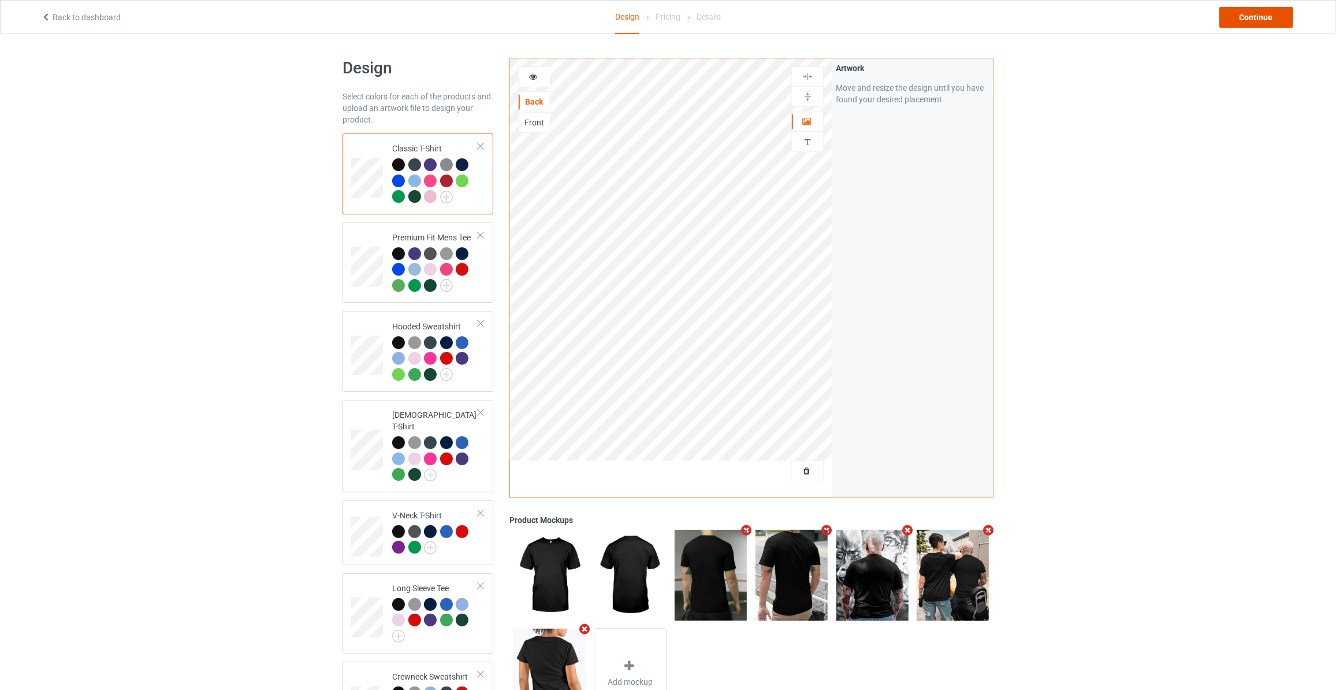
click at [1261, 13] on div "Continue" at bounding box center [1257, 17] width 74 height 21
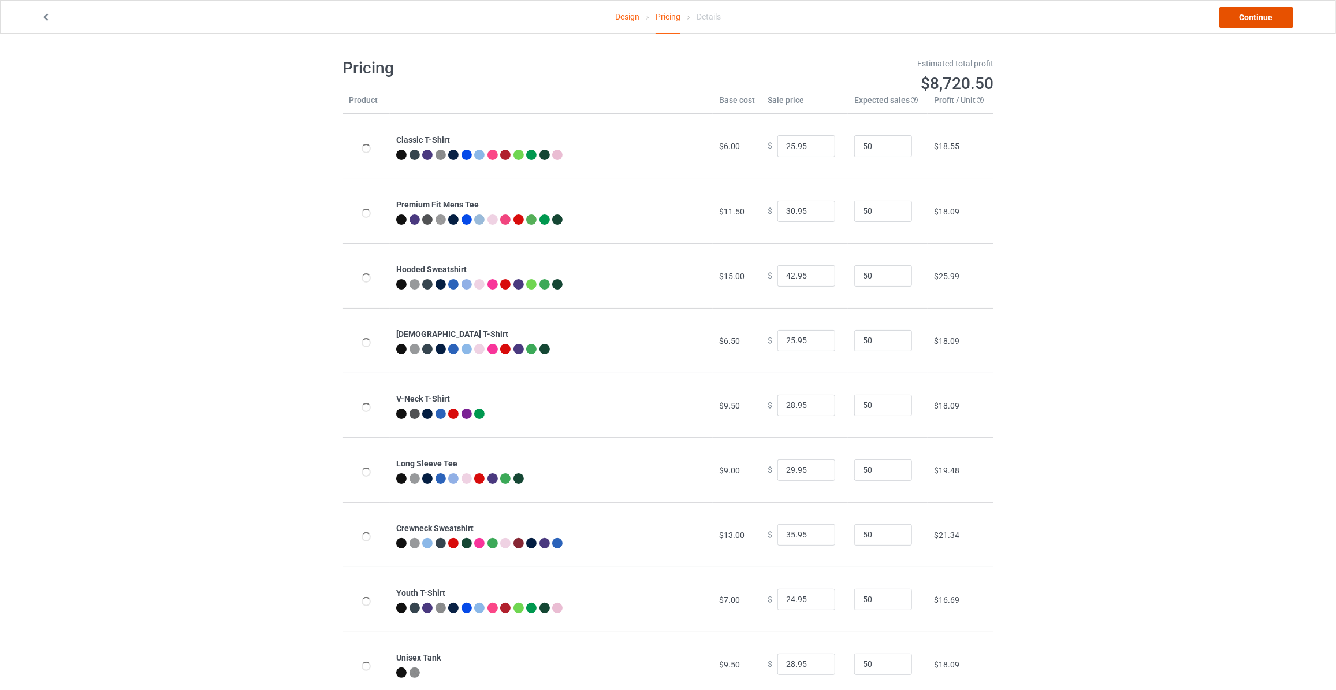
click at [1261, 13] on link "Continue" at bounding box center [1257, 17] width 74 height 21
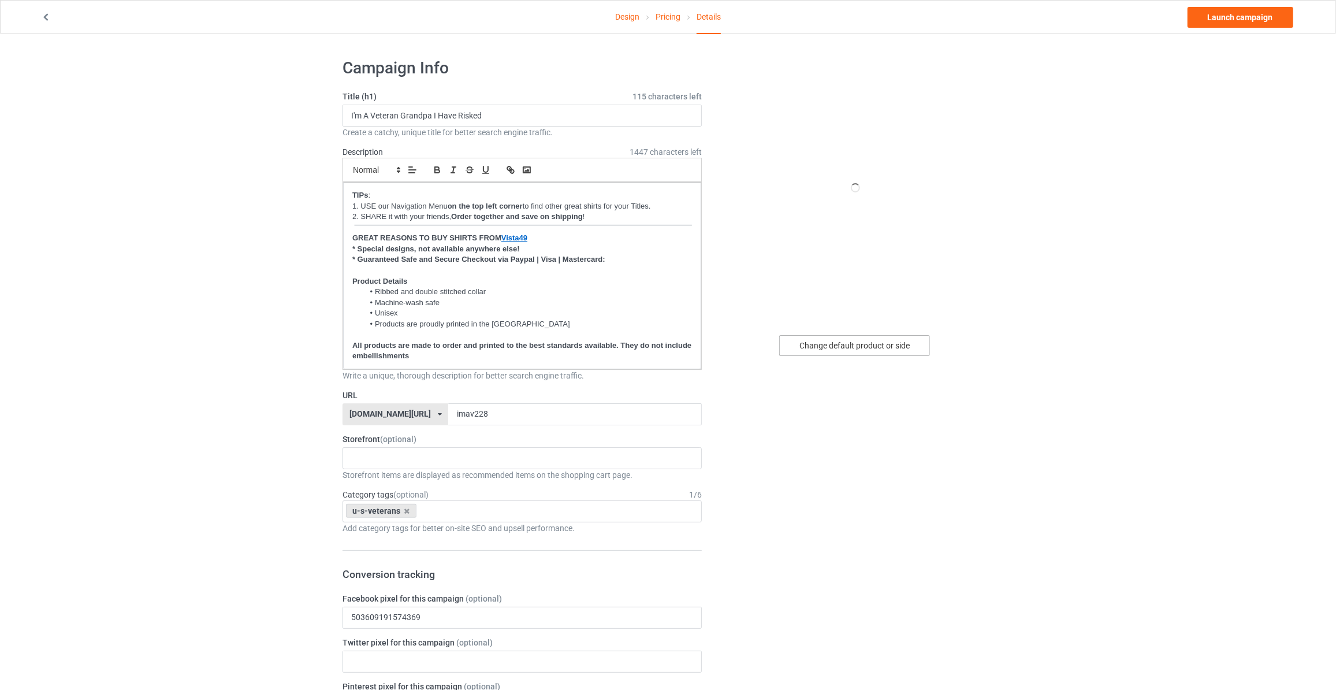
click at [864, 351] on div "Change default product or side" at bounding box center [854, 345] width 151 height 21
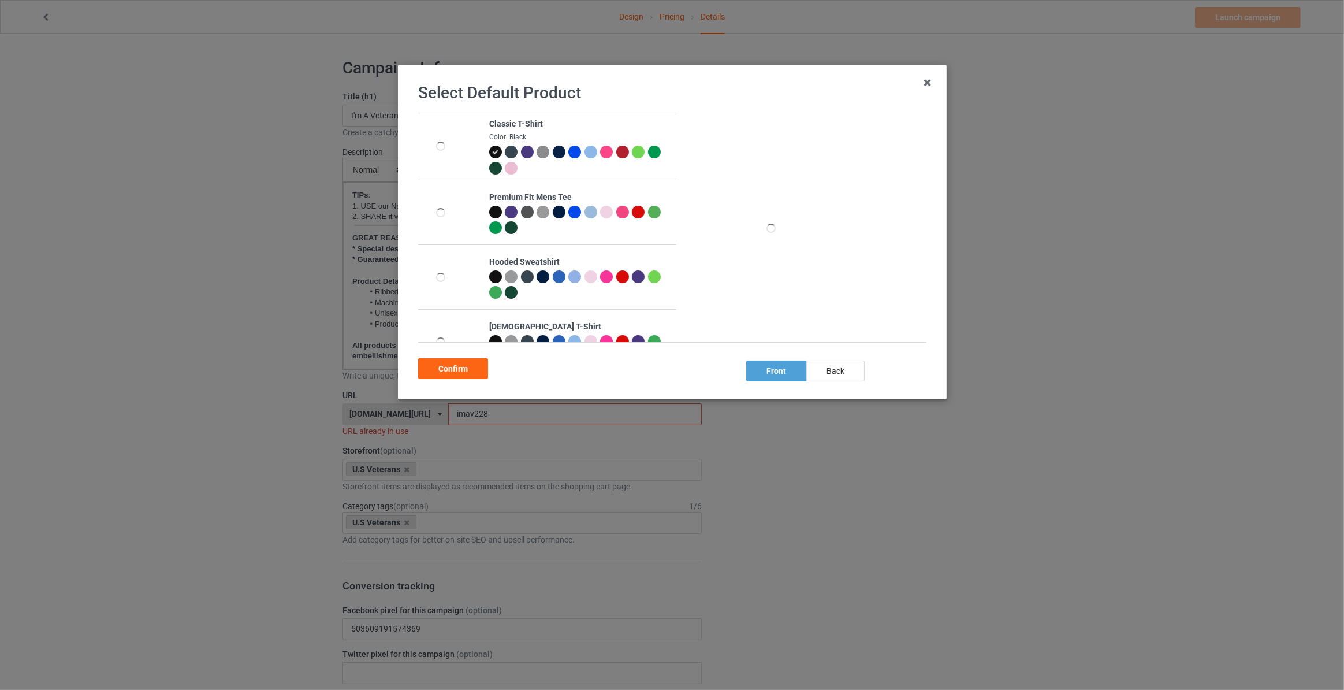
click at [836, 382] on div "Select Default Product Classic T-Shirt Color: Black Premium Fit Mens Tee Hooded…" at bounding box center [672, 232] width 525 height 310
click at [836, 377] on div "back" at bounding box center [835, 370] width 58 height 21
click at [456, 366] on div "Confirm" at bounding box center [453, 368] width 70 height 21
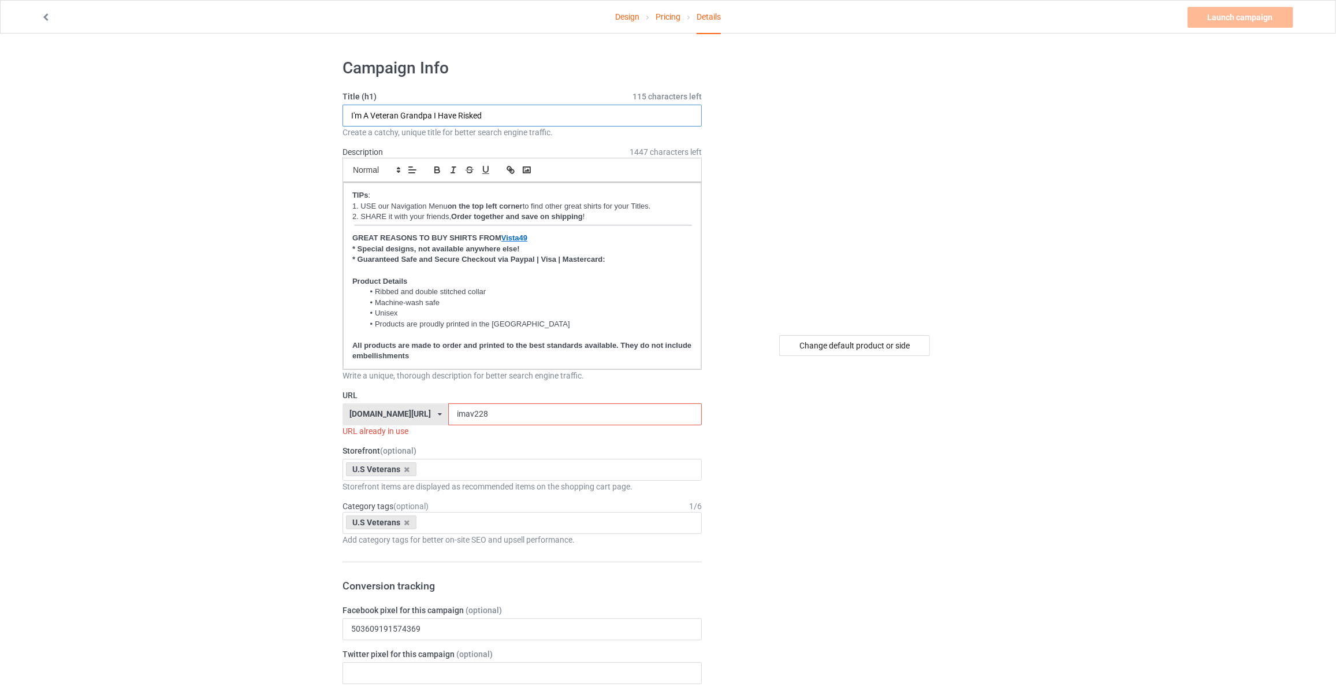
click at [435, 113] on input "I'm A Veteran Grandpa I Have Risked" at bounding box center [522, 116] width 359 height 22
type input "I Was Once Willing To Give My Life For What This Country Stood For Now I'd Give…"
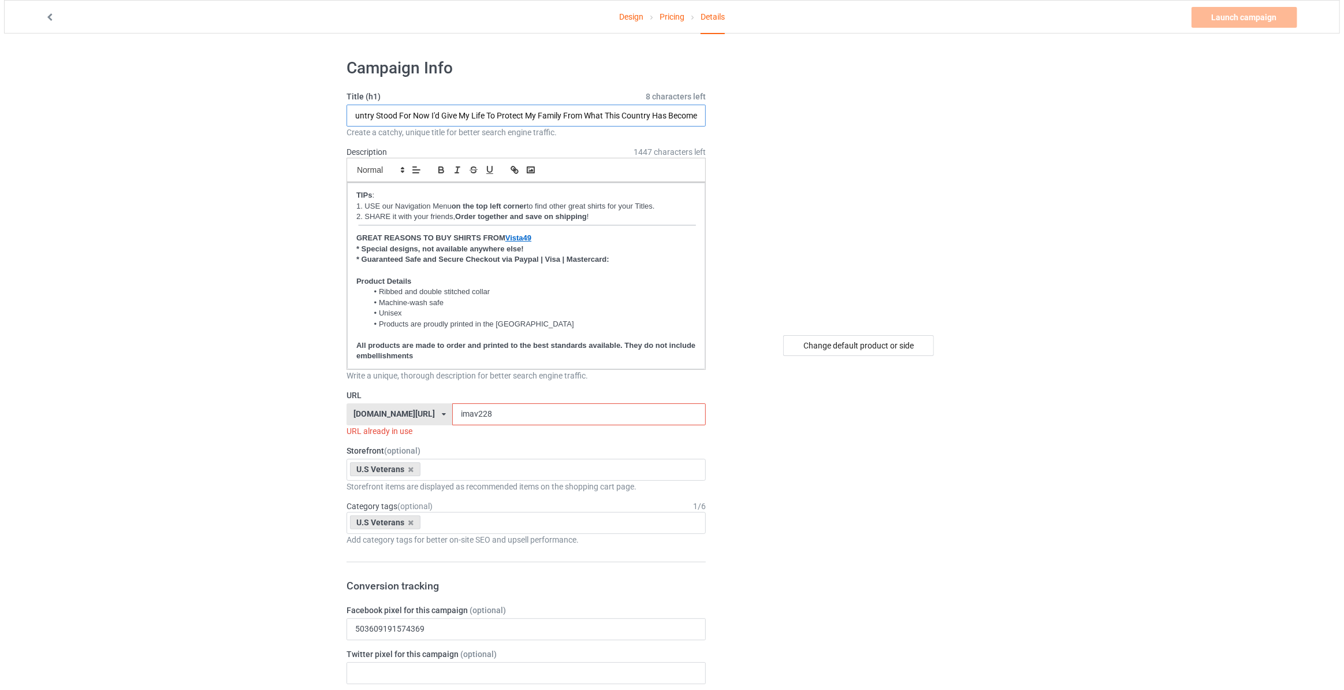
scroll to position [0, 0]
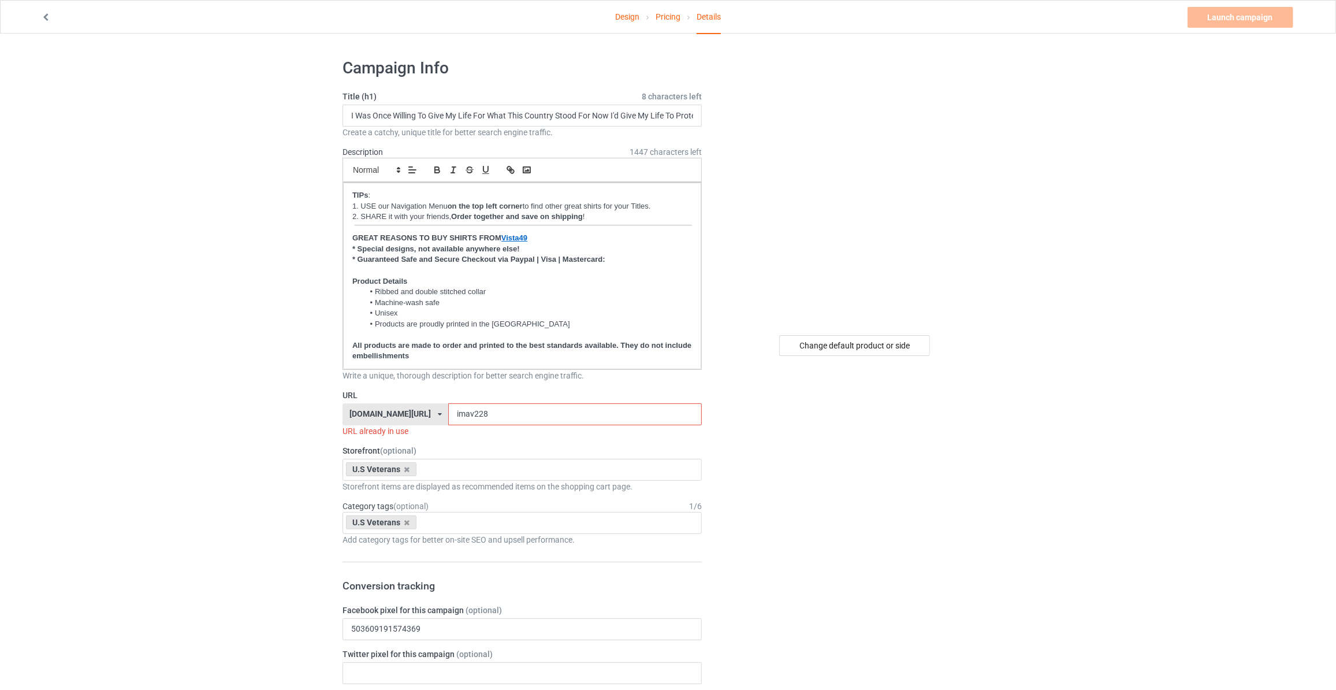
drag, startPoint x: 477, startPoint y: 411, endPoint x: 93, endPoint y: 396, distance: 383.9
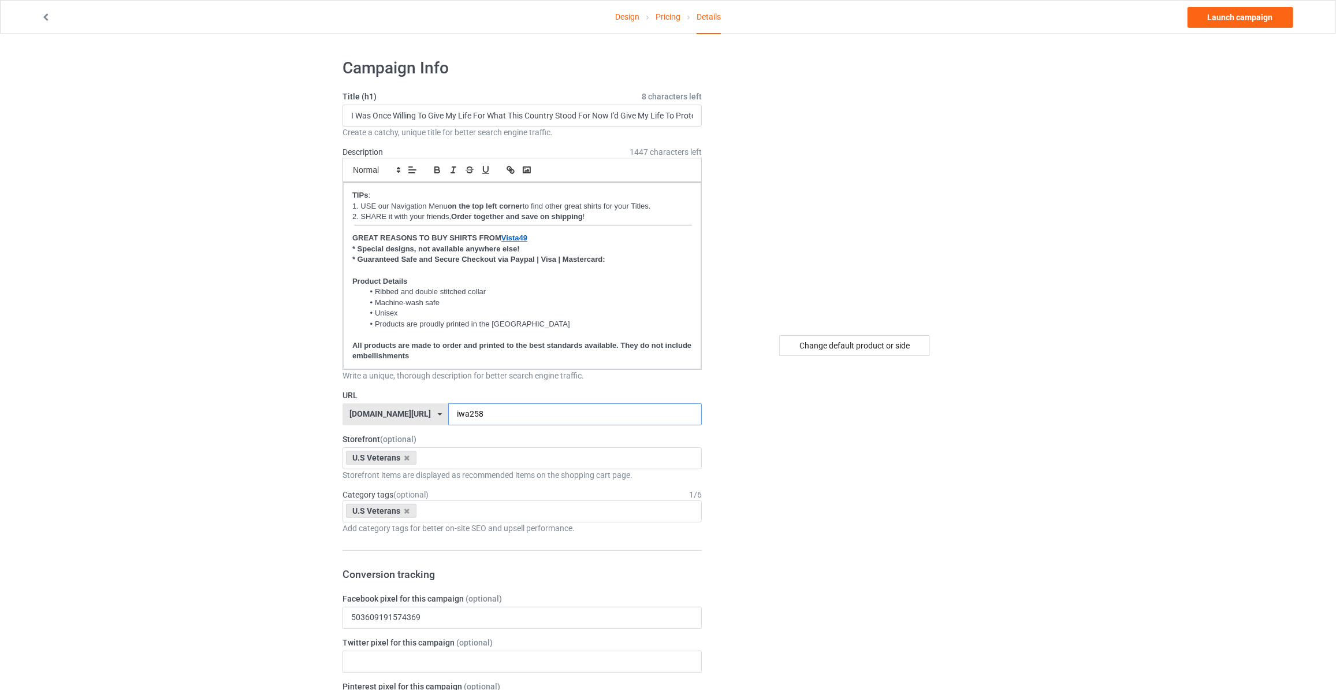
type input "iwa258"
click at [1240, 12] on link "Launch campaign" at bounding box center [1241, 17] width 106 height 21
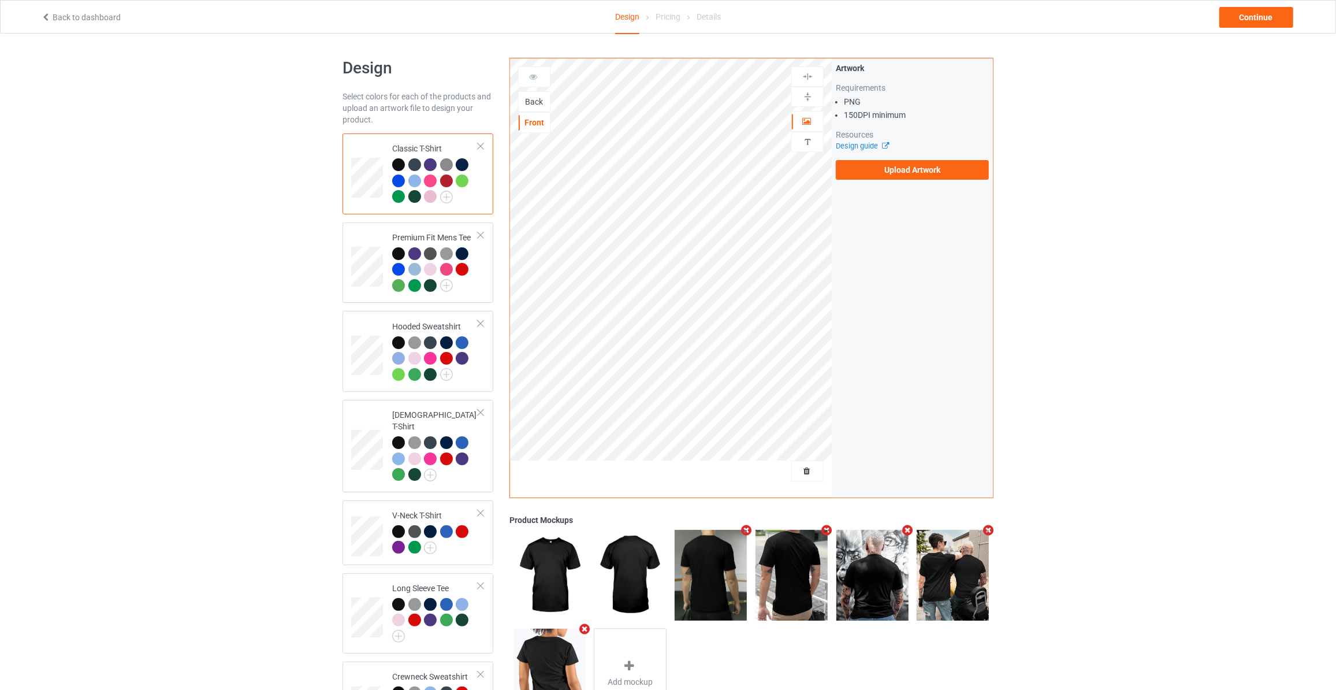
click at [536, 103] on div "Back" at bounding box center [534, 102] width 31 height 12
click at [894, 168] on label "Upload Artwork" at bounding box center [912, 170] width 153 height 20
click at [0, 0] on input "Upload Artwork" at bounding box center [0, 0] width 0 height 0
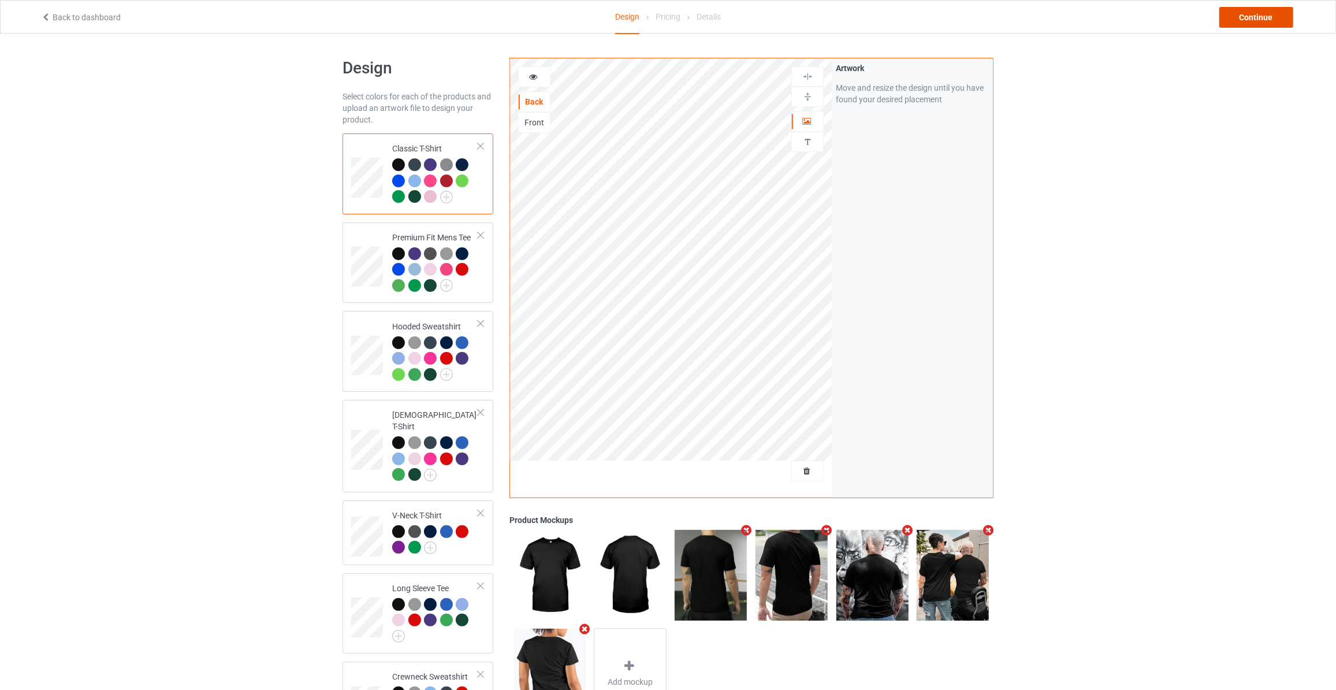
click at [1268, 26] on div "Continue" at bounding box center [1257, 17] width 74 height 21
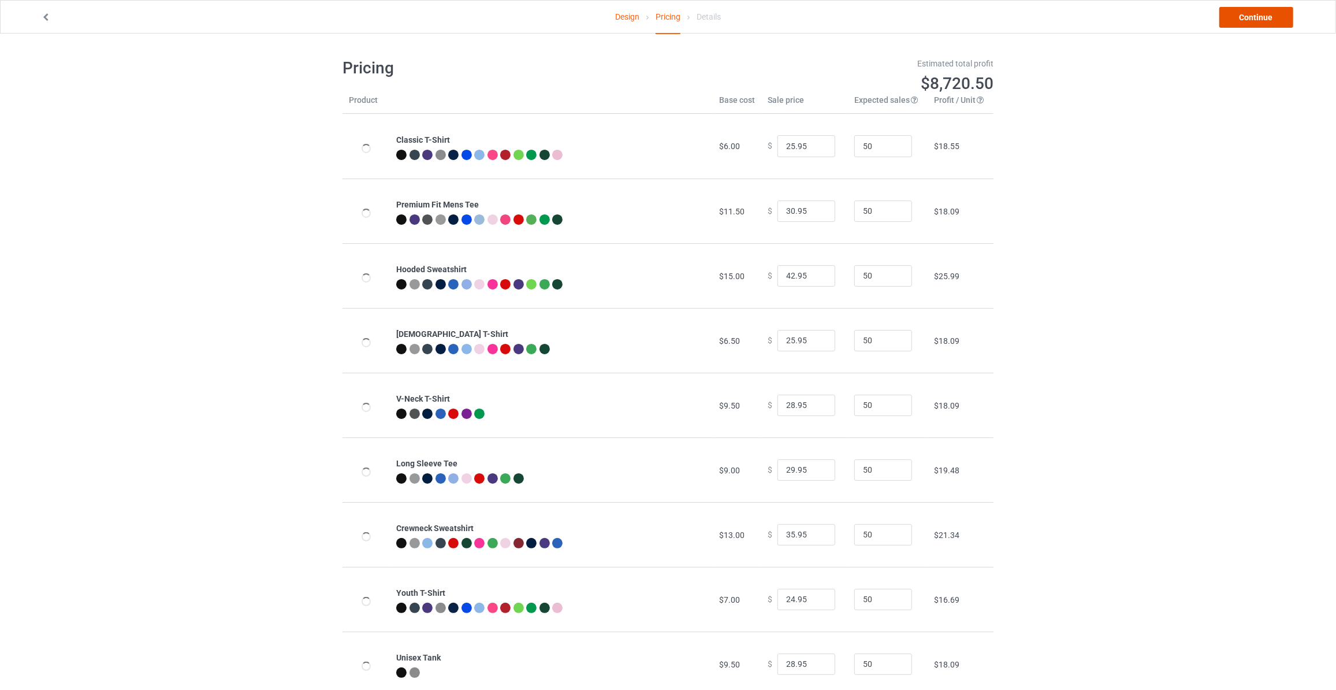
click at [1248, 14] on link "Continue" at bounding box center [1257, 17] width 74 height 21
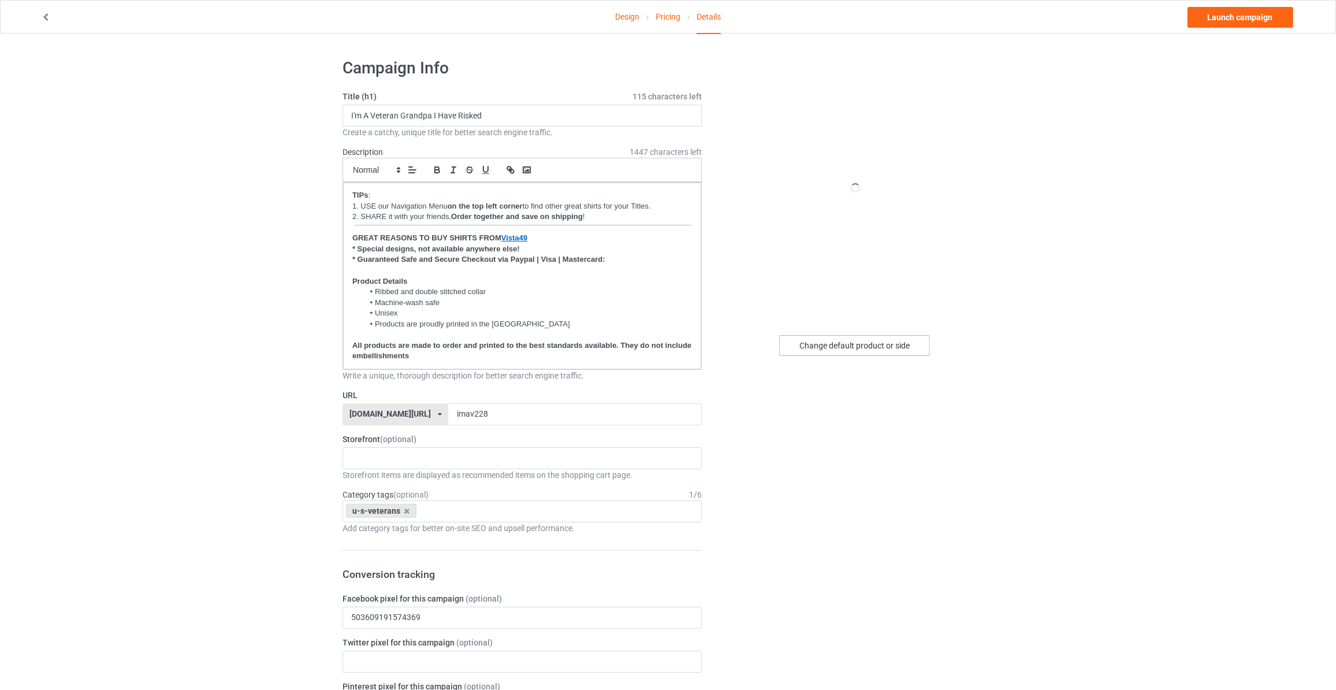
click at [861, 348] on div "Change default product or side" at bounding box center [854, 345] width 151 height 21
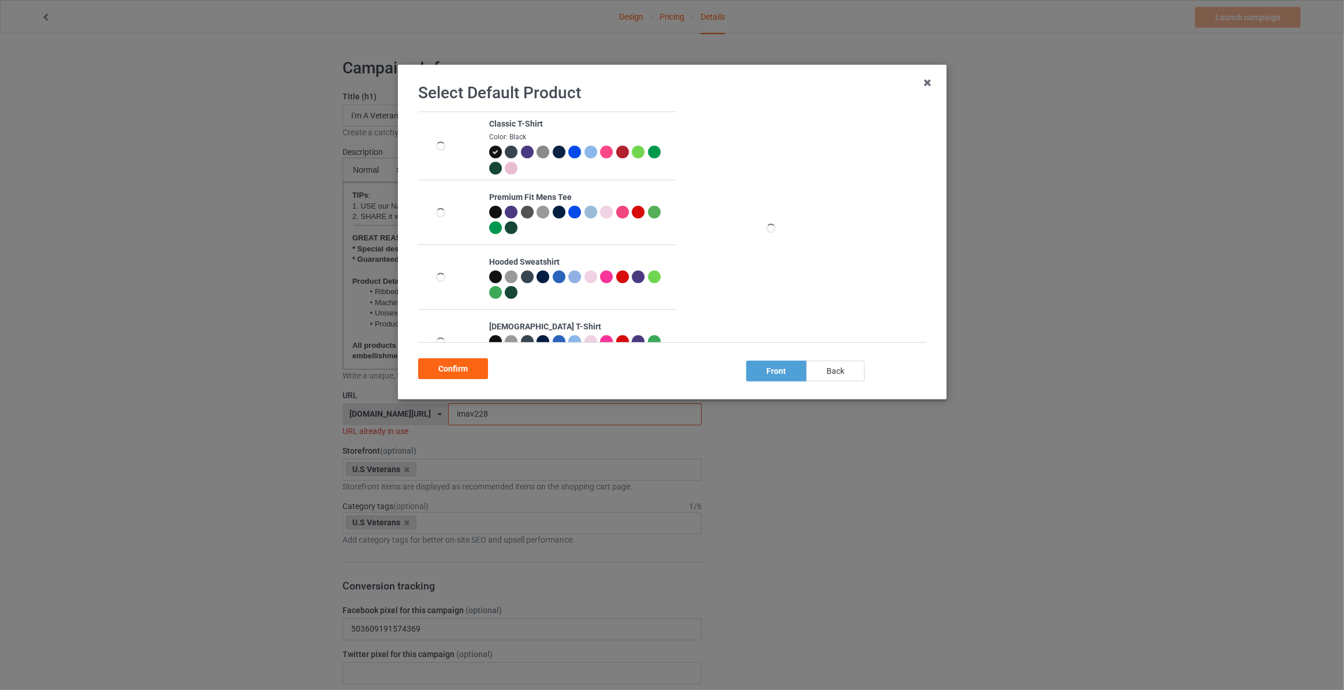
click at [830, 374] on div "back" at bounding box center [835, 370] width 58 height 21
click at [453, 368] on div "Confirm" at bounding box center [453, 368] width 70 height 21
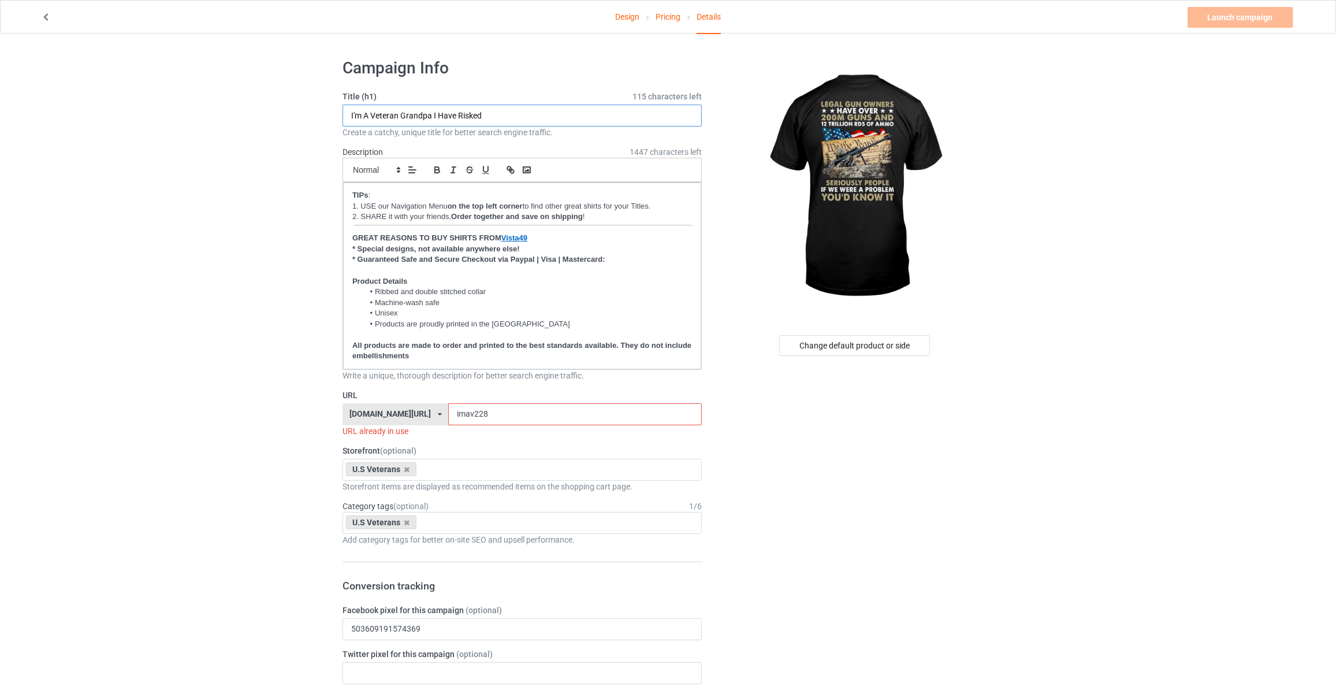
click at [437, 121] on input "I'm A Veteran Grandpa I Have Risked" at bounding box center [522, 116] width 359 height 22
type input "Legal Gun Owners Have Over 200M Guns"
drag, startPoint x: 499, startPoint y: 412, endPoint x: 242, endPoint y: 408, distance: 257.1
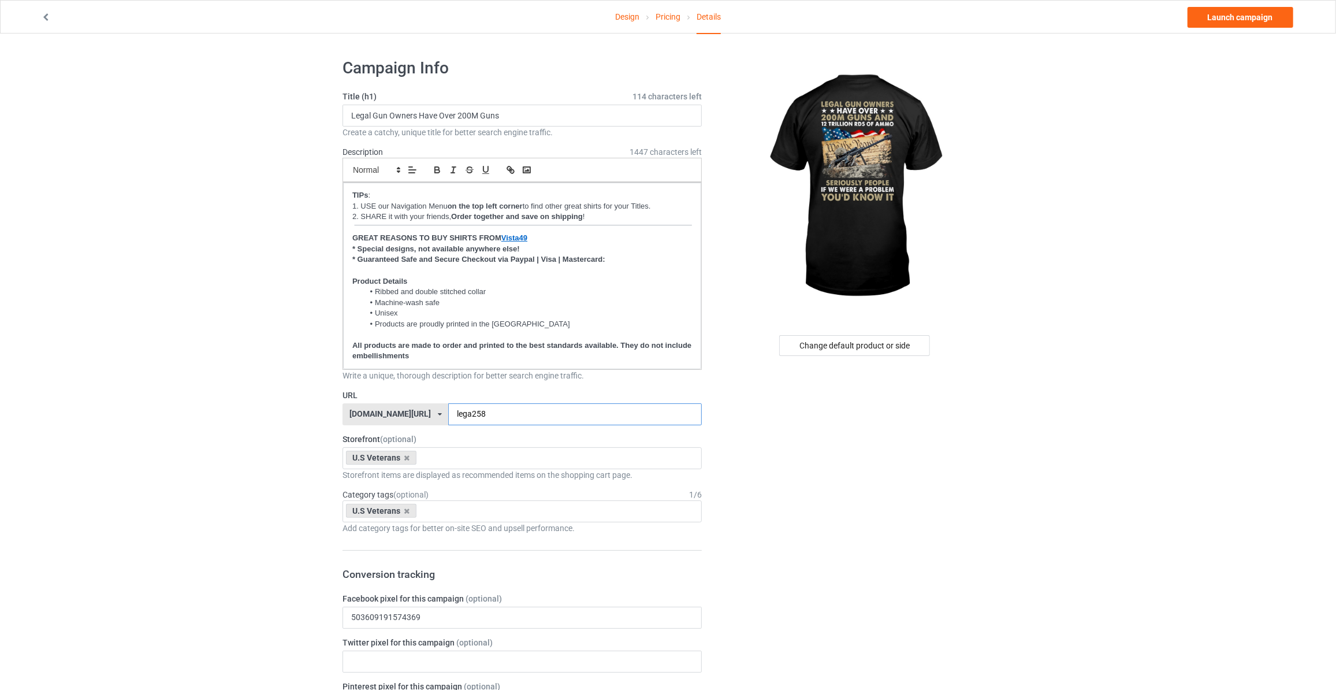
type input "lega258"
click at [1216, 20] on link "Launch campaign" at bounding box center [1241, 17] width 106 height 21
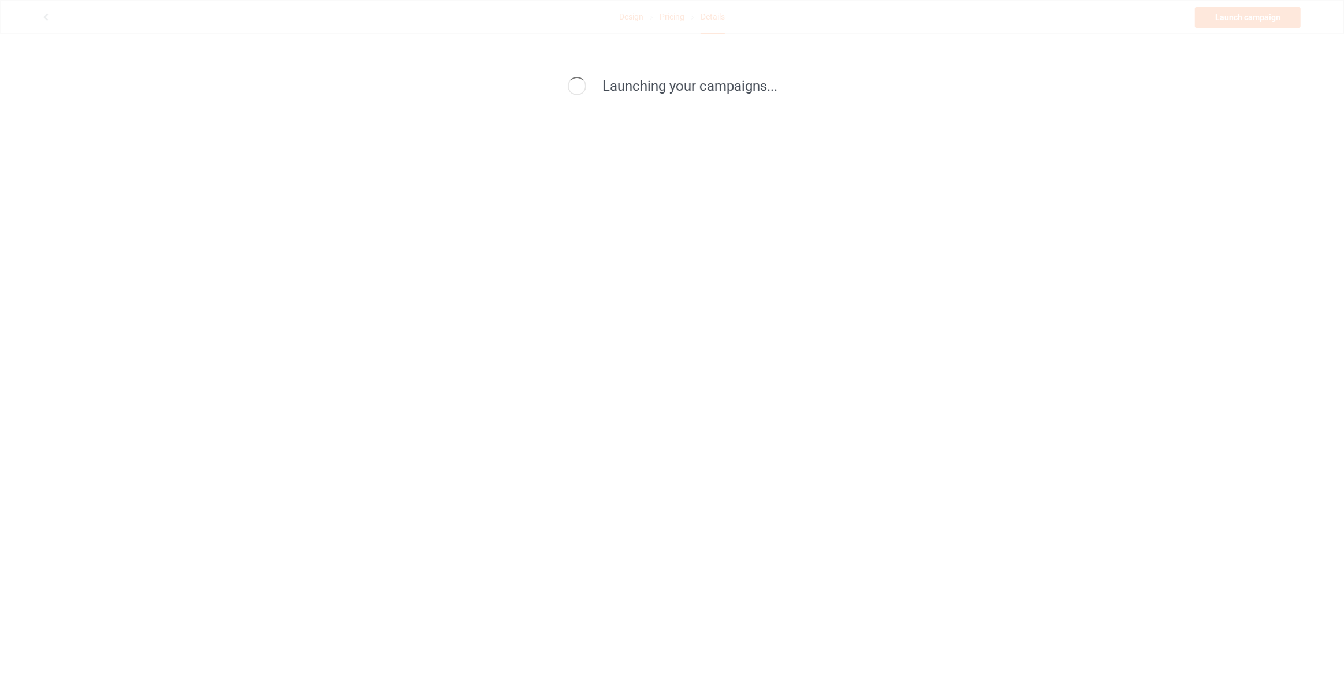
click at [318, 512] on div "Launching your campaigns..." at bounding box center [672, 345] width 1344 height 690
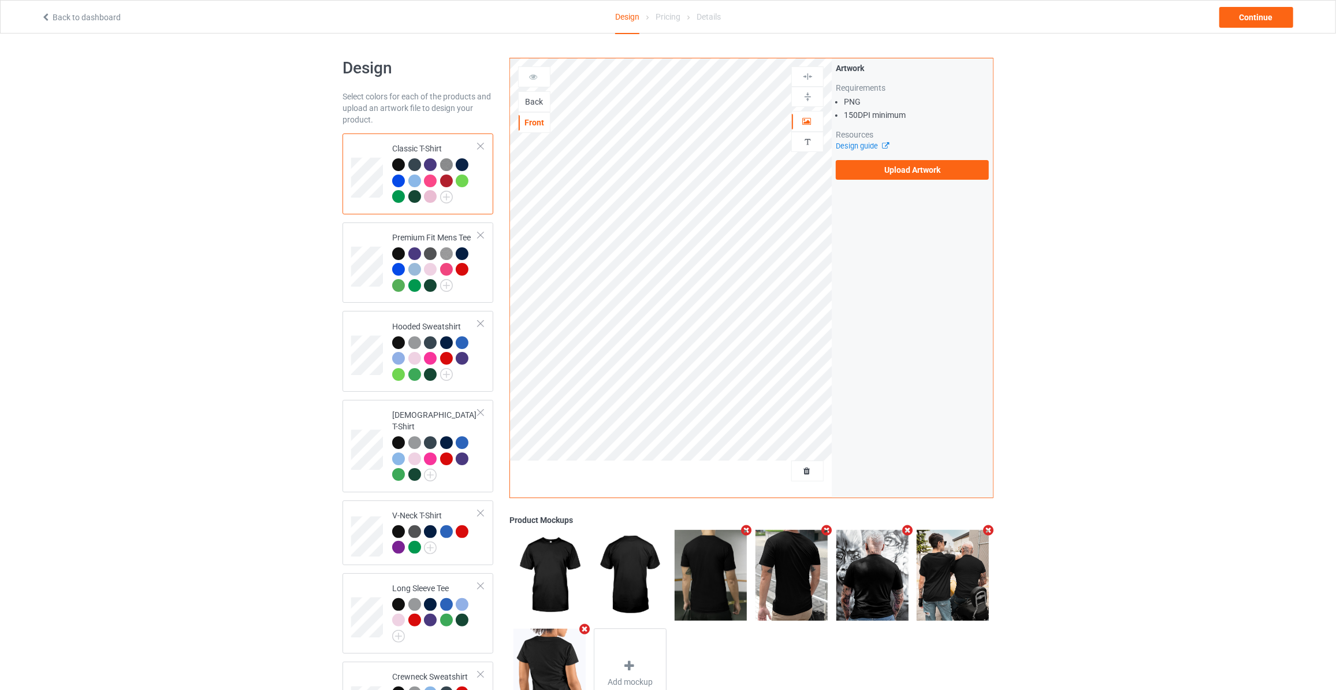
click at [527, 96] on div "Back" at bounding box center [534, 102] width 31 height 12
click at [894, 175] on label "Upload Artwork" at bounding box center [912, 170] width 153 height 20
click at [0, 0] on input "Upload Artwork" at bounding box center [0, 0] width 0 height 0
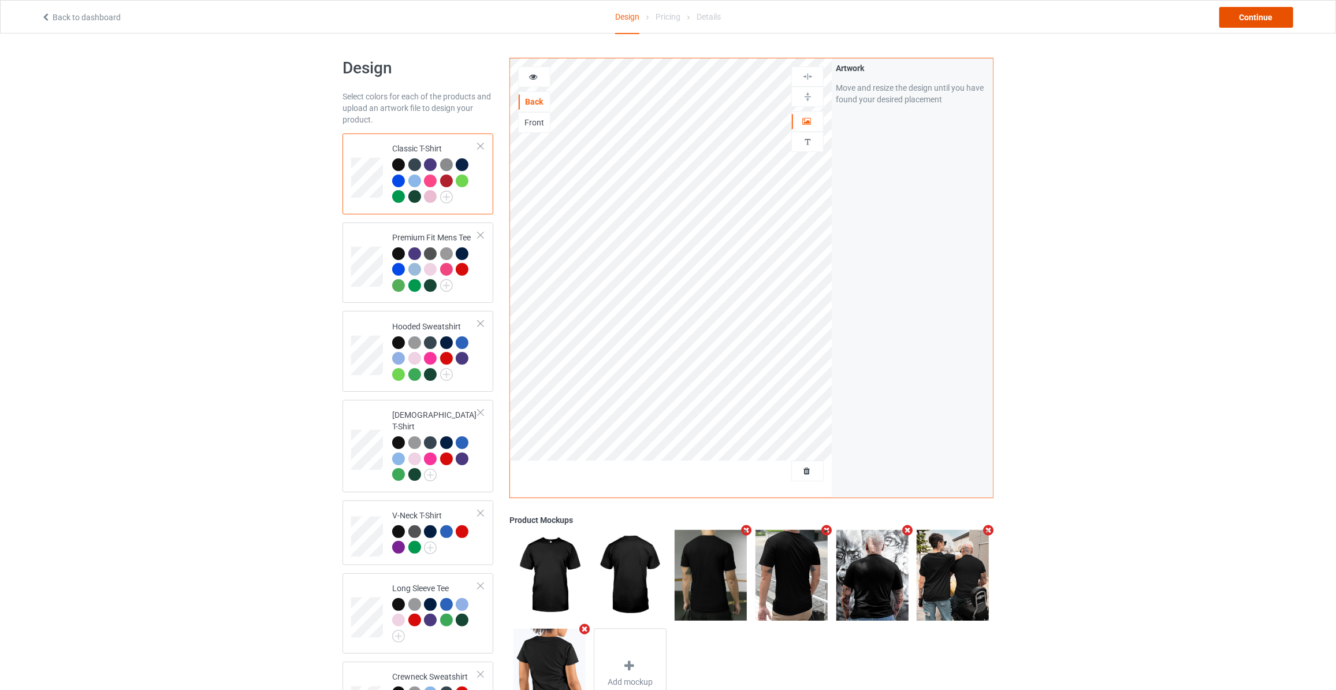
click at [1268, 24] on div "Continue" at bounding box center [1257, 17] width 74 height 21
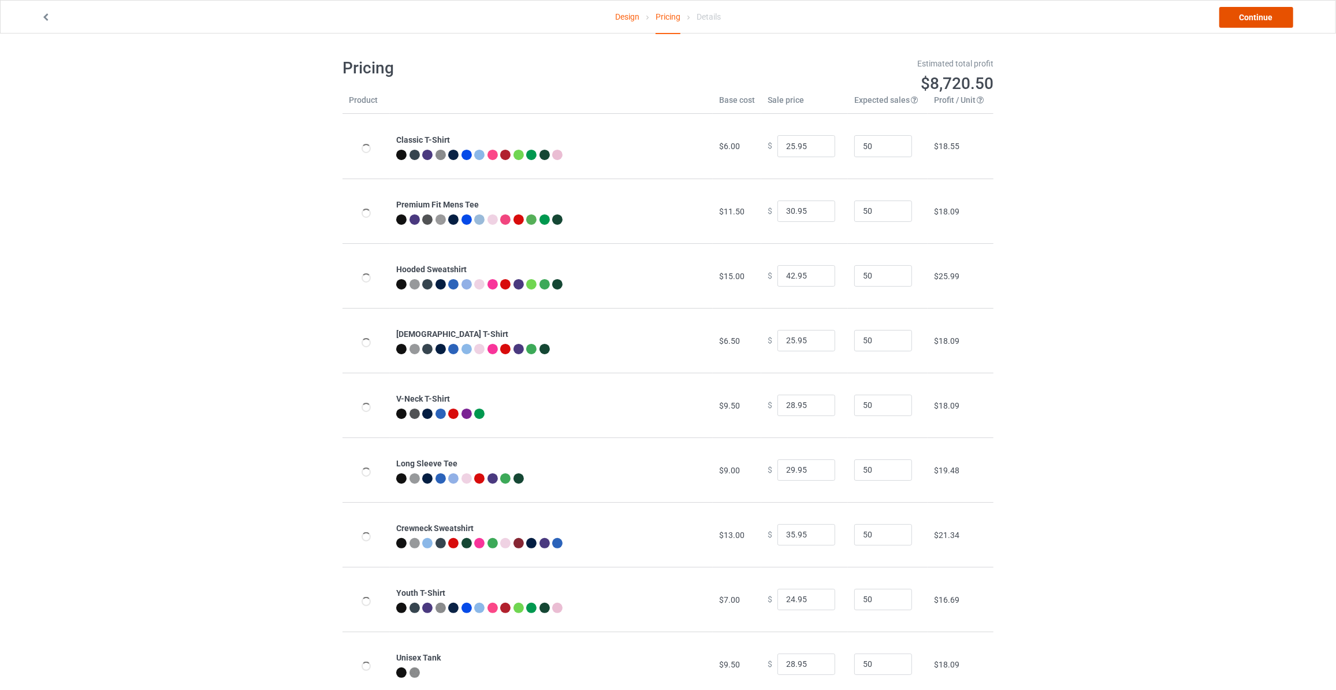
click at [1266, 21] on link "Continue" at bounding box center [1257, 17] width 74 height 21
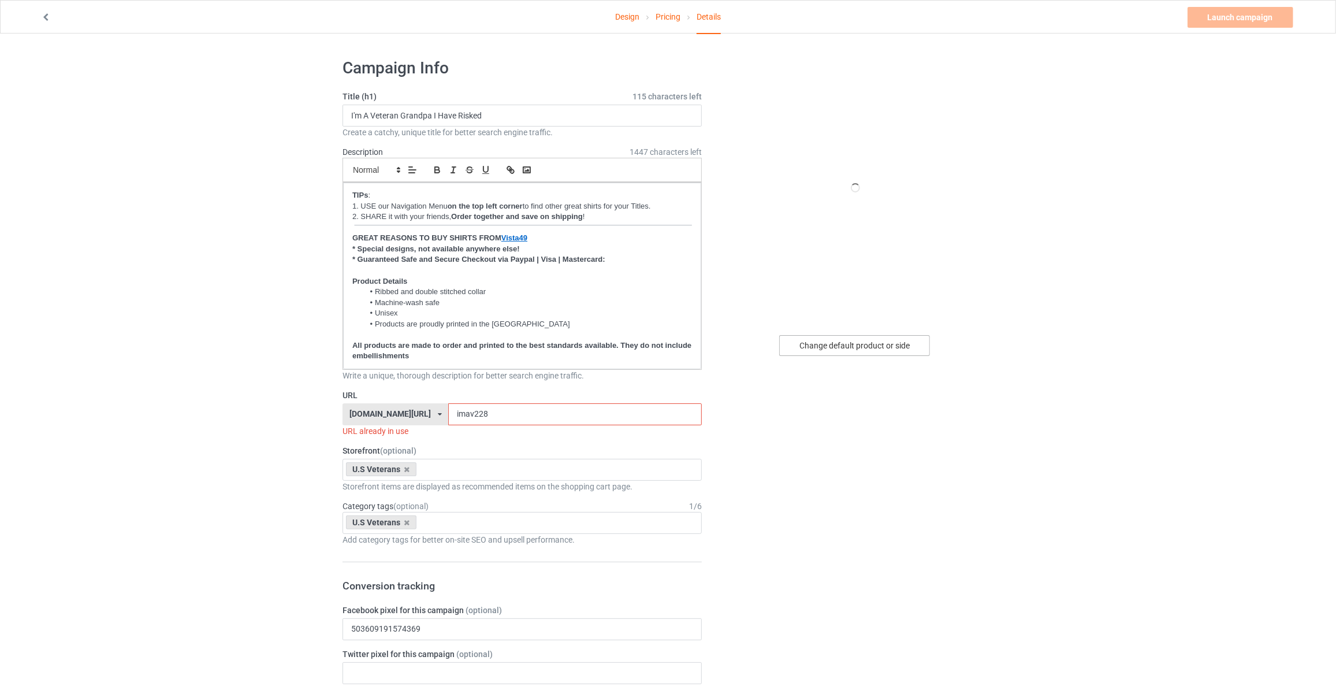
click at [839, 354] on div "Change default product or side" at bounding box center [854, 345] width 151 height 21
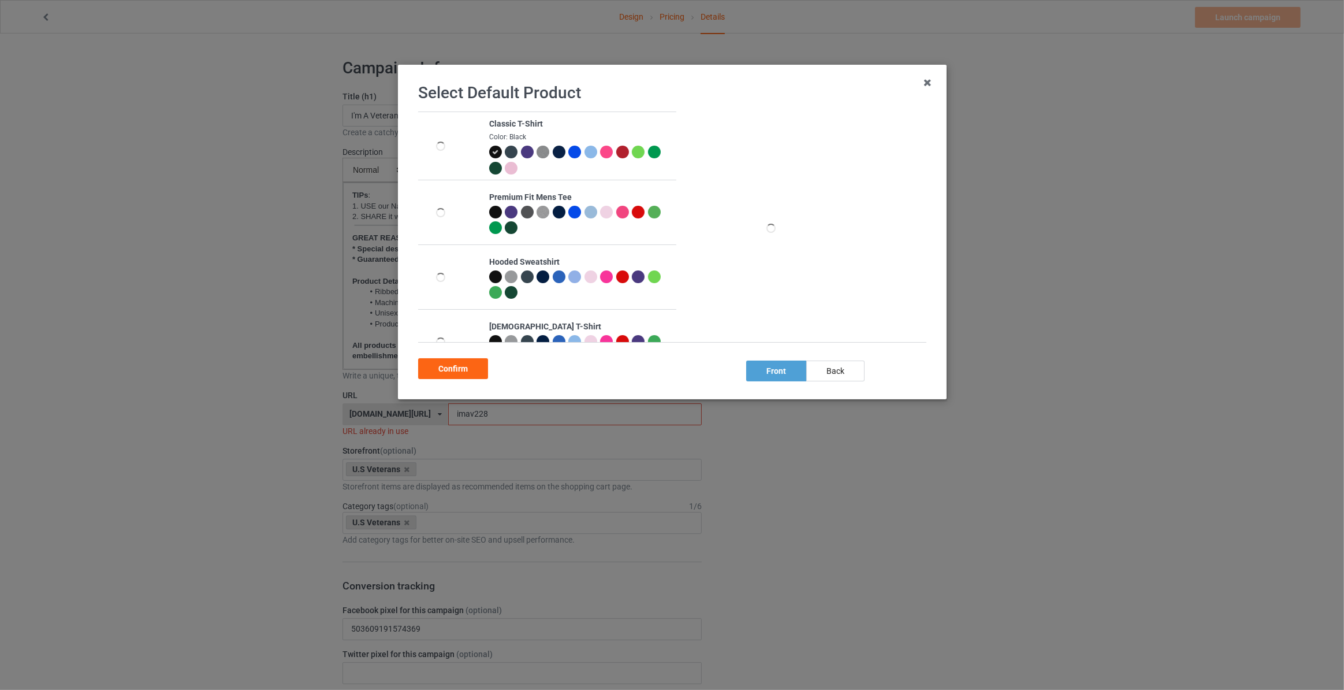
click at [828, 382] on div "Select Default Product Classic T-Shirt Color: Black Premium Fit Mens Tee Hooded…" at bounding box center [672, 232] width 525 height 310
click at [826, 374] on div "back" at bounding box center [835, 370] width 58 height 21
click at [472, 370] on div "Confirm" at bounding box center [453, 368] width 70 height 21
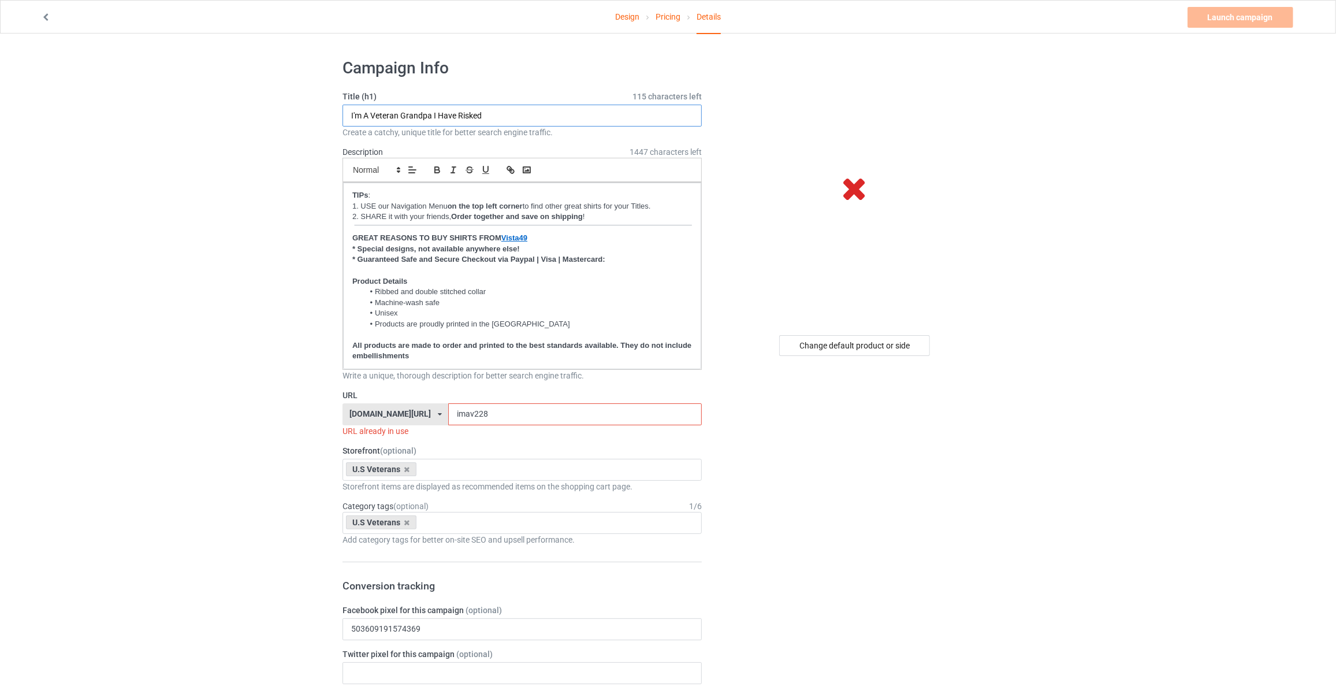
click at [522, 114] on input "I'm A Veteran Grandpa I Have Risked" at bounding box center [522, 116] width 359 height 22
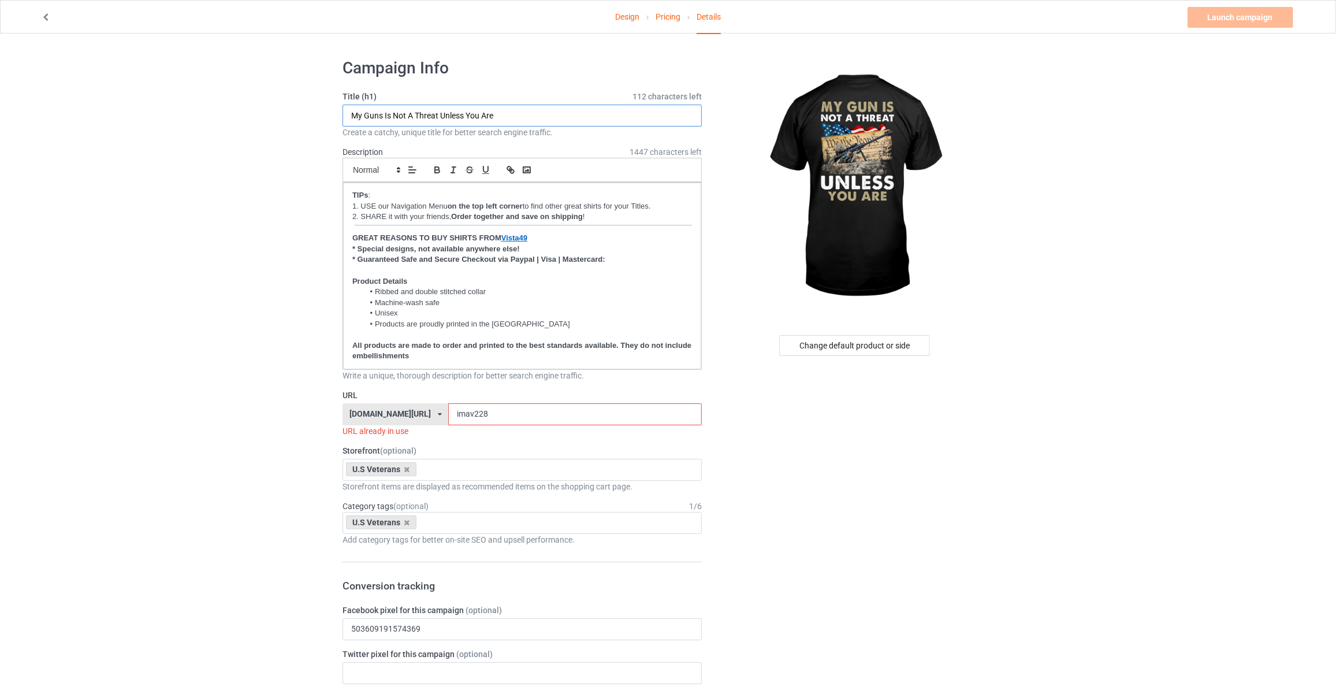
type input "My Guns Is Not A Threat Unless You Are"
drag, startPoint x: 478, startPoint y: 407, endPoint x: 213, endPoint y: 394, distance: 266.1
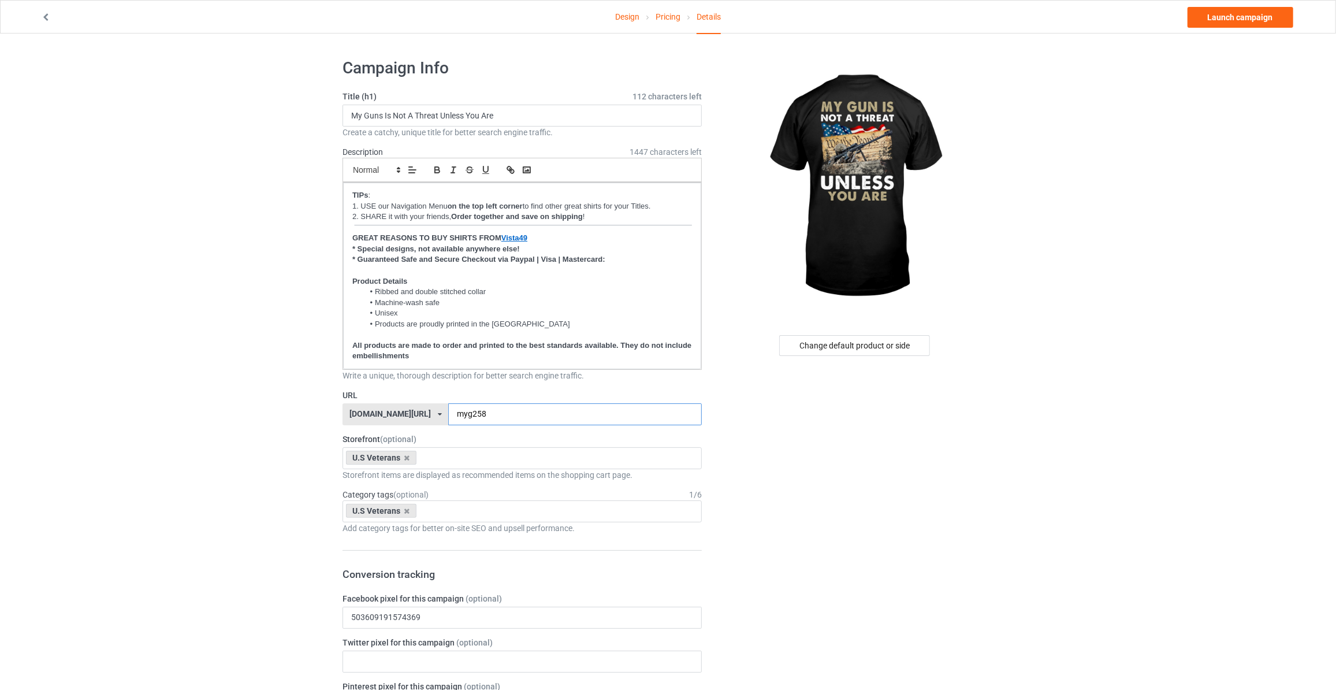
type input "myg258"
drag, startPoint x: 1123, startPoint y: 143, endPoint x: 1132, endPoint y: 127, distance: 18.9
click at [1230, 15] on link "Launch campaign" at bounding box center [1241, 17] width 106 height 21
